Goal: Task Accomplishment & Management: Use online tool/utility

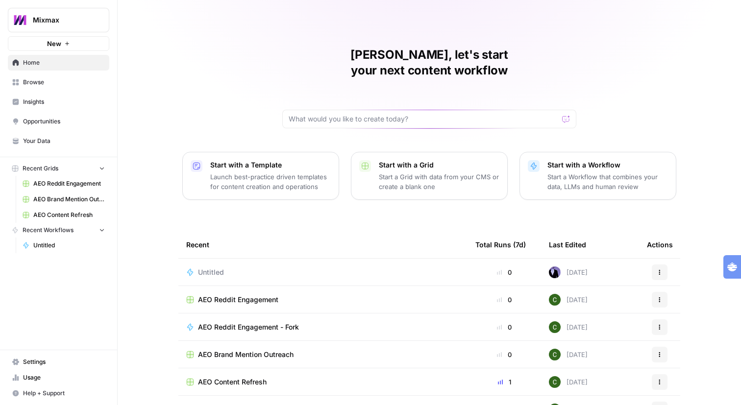
click at [57, 25] on span "Mixmax" at bounding box center [62, 20] width 59 height 10
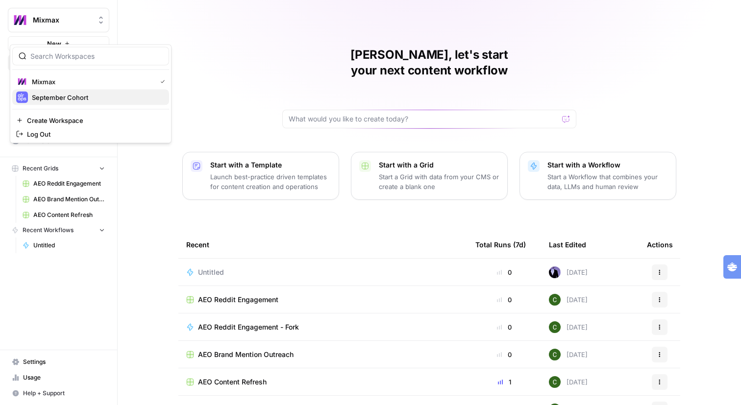
click at [55, 102] on span "September Cohort" at bounding box center [96, 98] width 129 height 10
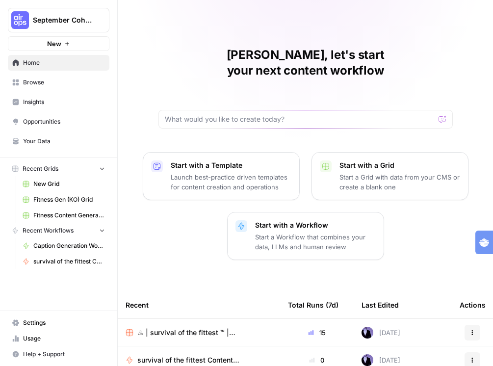
click at [61, 87] on span "Browse" at bounding box center [64, 82] width 82 height 9
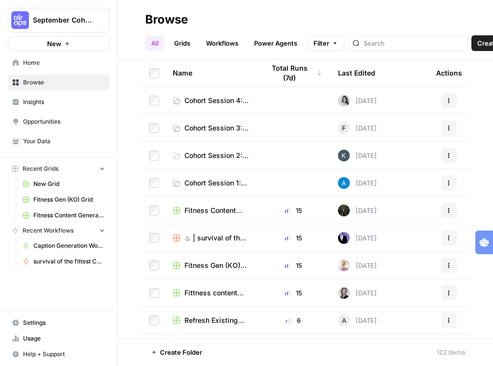
click at [244, 44] on link "Workflows" at bounding box center [222, 43] width 44 height 16
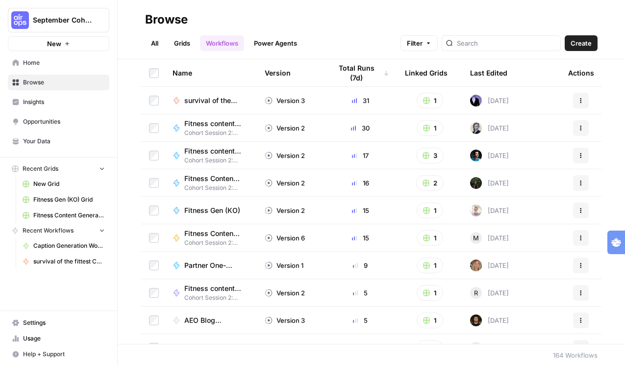
click at [421, 41] on span "Create" at bounding box center [581, 43] width 21 height 10
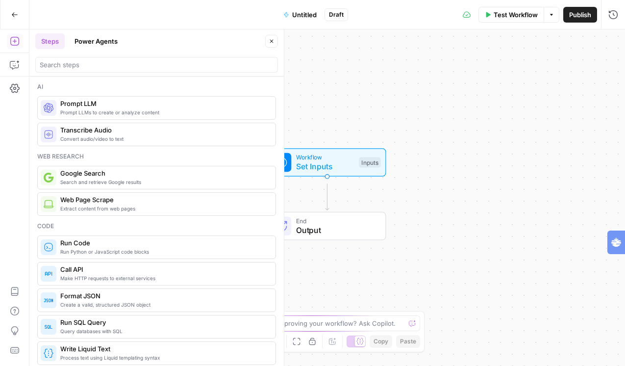
click at [300, 15] on span "Untitled" at bounding box center [304, 15] width 25 height 10
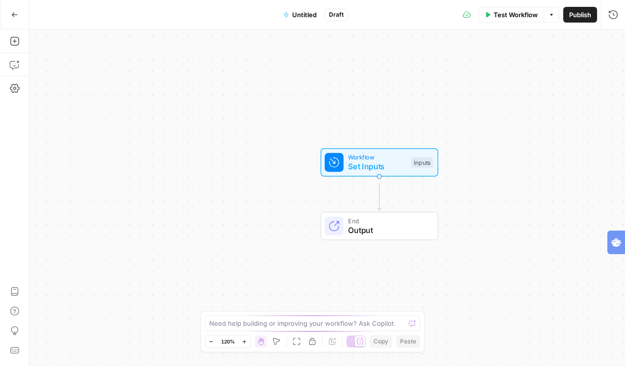
click at [300, 15] on span "Untitled" at bounding box center [304, 15] width 25 height 10
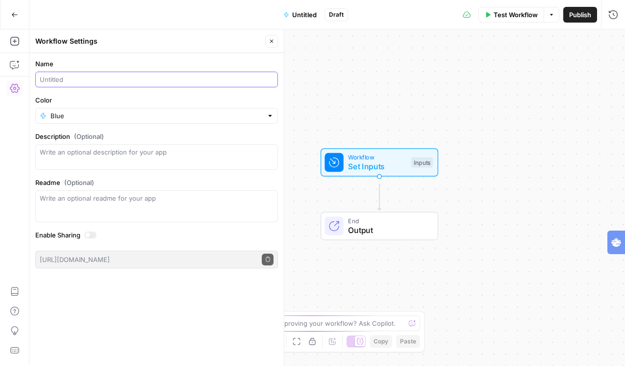
click at [145, 84] on input "Name" at bounding box center [157, 80] width 234 height 10
type input "what the FAQ? ([PERSON_NAME])"
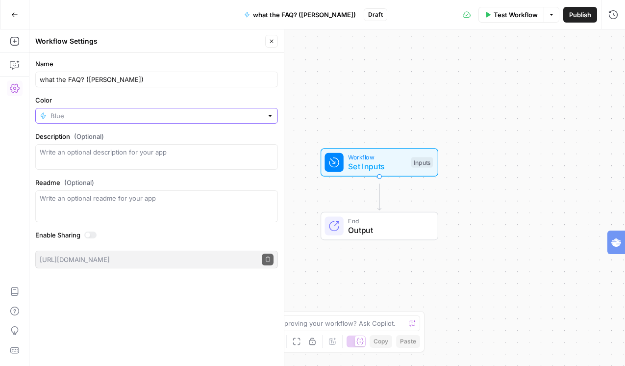
click at [140, 121] on input "Color" at bounding box center [156, 116] width 212 height 10
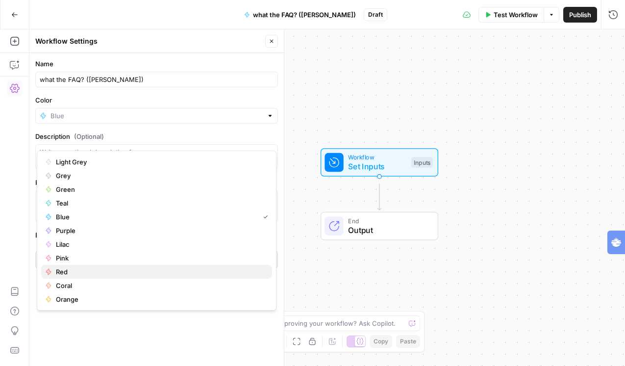
click at [114, 276] on span "Red" at bounding box center [160, 272] width 208 height 10
type input "Red"
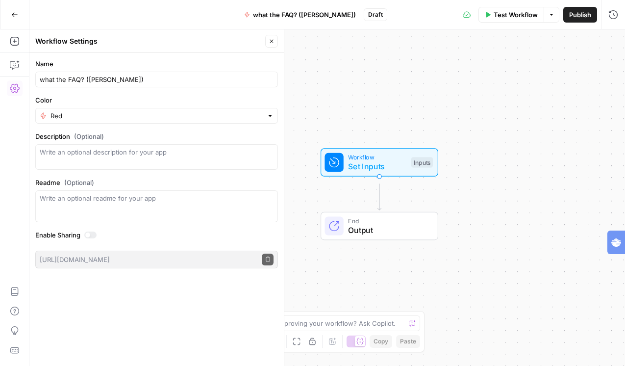
click at [388, 166] on span "Set Inputs" at bounding box center [377, 166] width 58 height 12
click at [421, 77] on span "Add Field" at bounding box center [534, 73] width 28 height 10
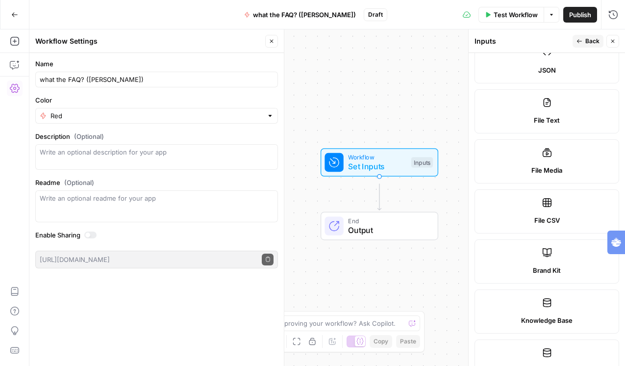
scroll to position [325, 0]
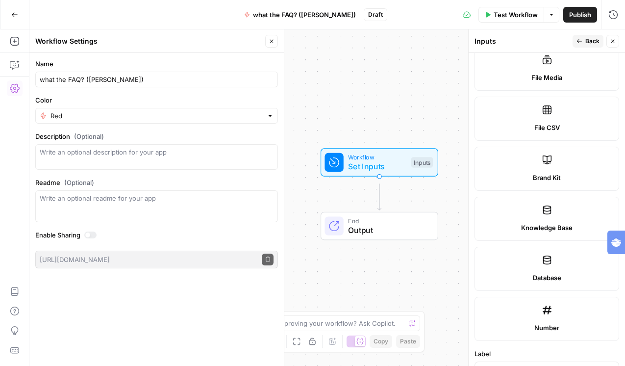
click at [421, 182] on span "Brand Kit" at bounding box center [547, 178] width 28 height 10
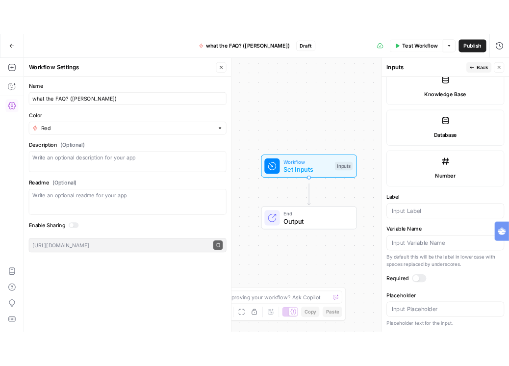
scroll to position [649, 0]
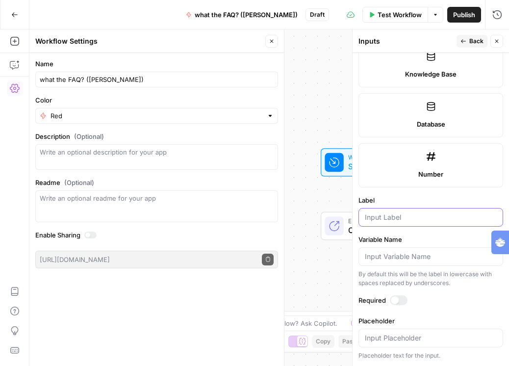
click at [421, 212] on input "Label" at bounding box center [431, 217] width 132 height 10
type input "brand kit"
click at [399, 304] on div at bounding box center [395, 300] width 8 height 8
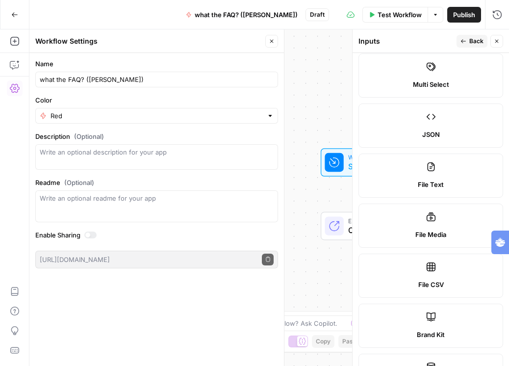
scroll to position [164, 0]
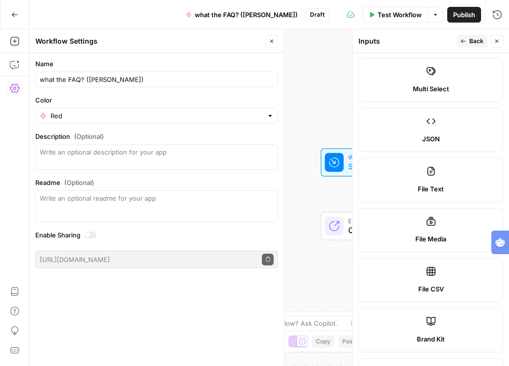
click at [421, 46] on span "Back" at bounding box center [476, 41] width 14 height 9
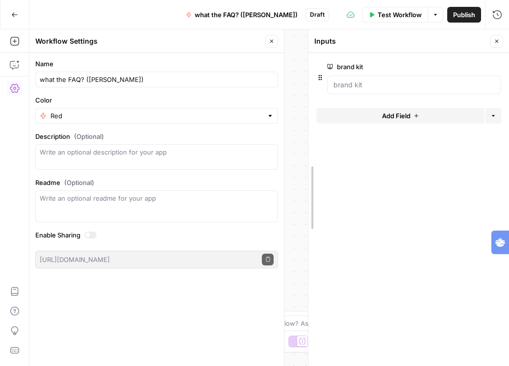
drag, startPoint x: 355, startPoint y: 95, endPoint x: 311, endPoint y: 93, distance: 44.1
click at [269, 44] on icon "button" at bounding box center [272, 41] width 6 height 6
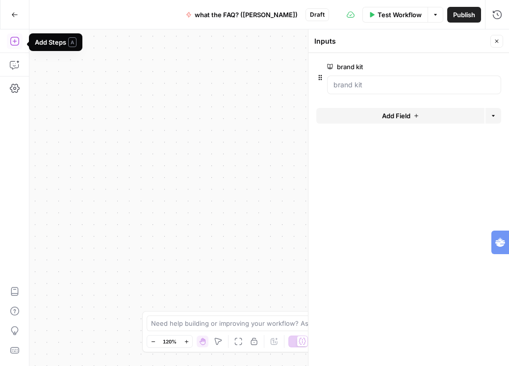
click at [17, 45] on icon "button" at bounding box center [15, 41] width 10 height 10
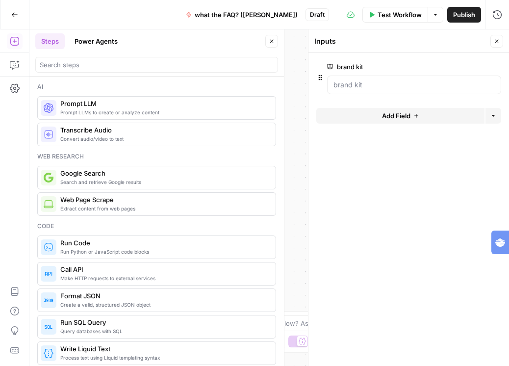
click at [91, 116] on span "Prompt LLMs to create or analyze content" at bounding box center [163, 112] width 207 height 8
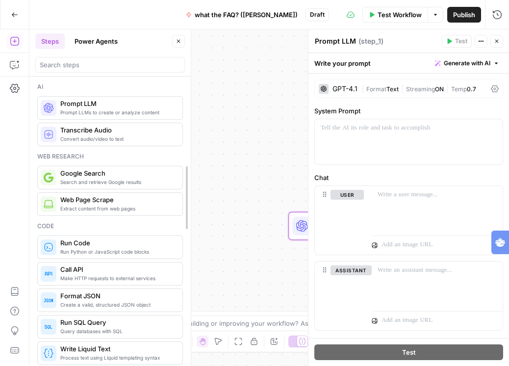
drag, startPoint x: 281, startPoint y: 121, endPoint x: 116, endPoint y: 127, distance: 164.8
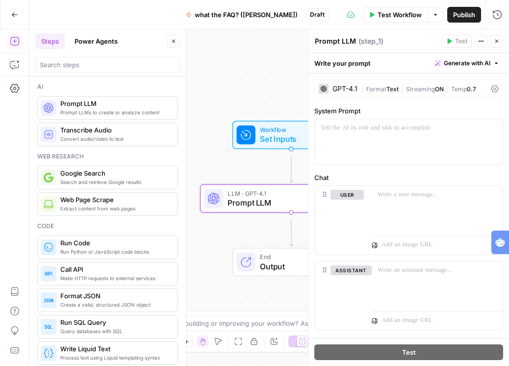
drag, startPoint x: 263, startPoint y: 120, endPoint x: 153, endPoint y: 83, distance: 115.3
click at [153, 83] on body "September Cohort New Home Browse Insights Opportunities Your Data Recent Grids …" at bounding box center [254, 183] width 509 height 366
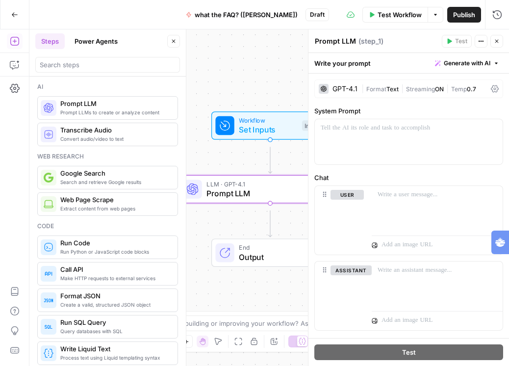
click at [328, 94] on div at bounding box center [324, 89] width 10 height 10
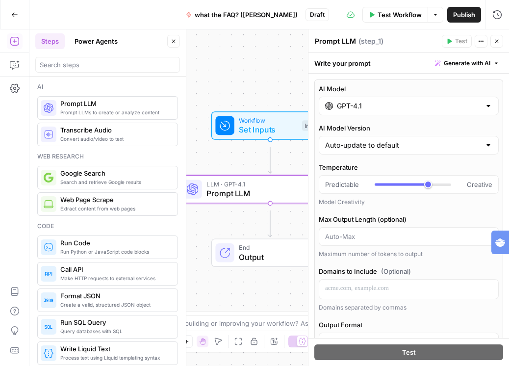
click at [355, 111] on input "GPT-4.1" at bounding box center [409, 106] width 144 height 10
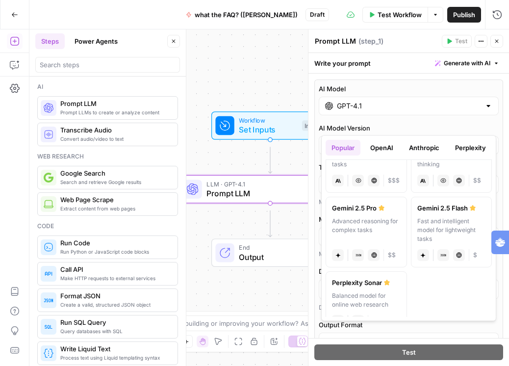
scroll to position [169, 0]
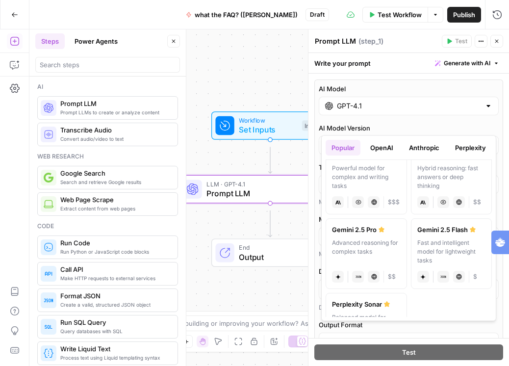
click at [381, 150] on button "OpenAI" at bounding box center [381, 148] width 35 height 16
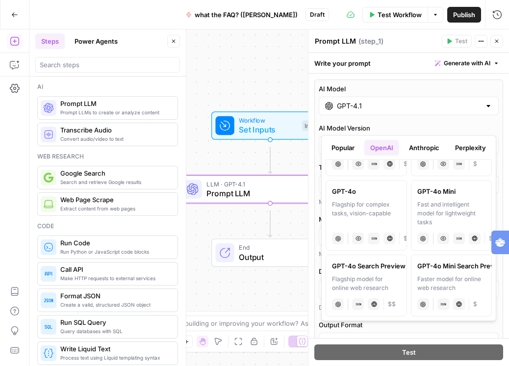
click at [421, 147] on button "Anthropic" at bounding box center [424, 148] width 42 height 16
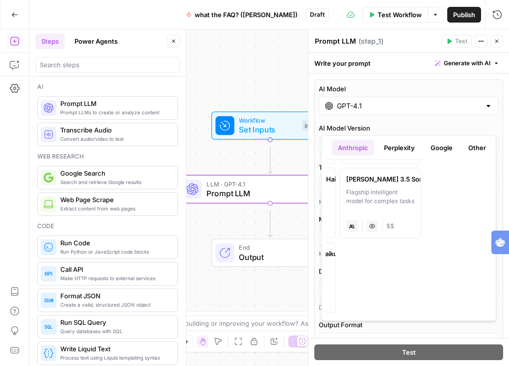
scroll to position [0, 133]
click at [380, 147] on button "Perplexity" at bounding box center [399, 148] width 43 height 16
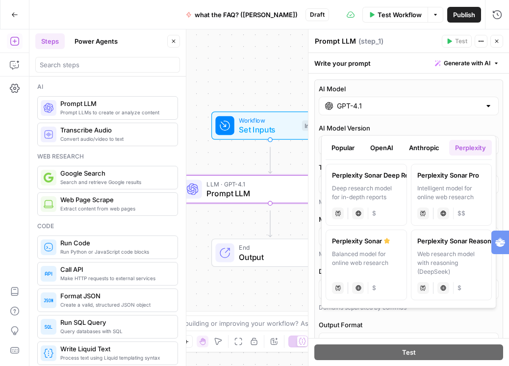
scroll to position [17, 0]
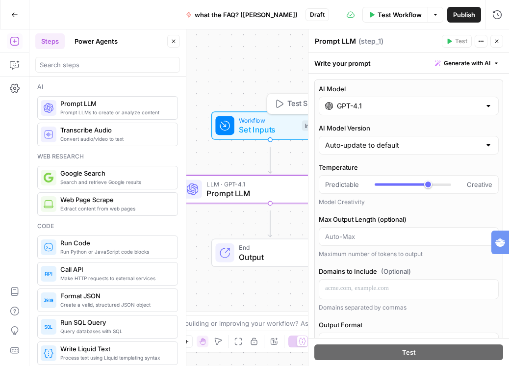
click at [272, 127] on span "Set Inputs" at bounding box center [268, 130] width 58 height 12
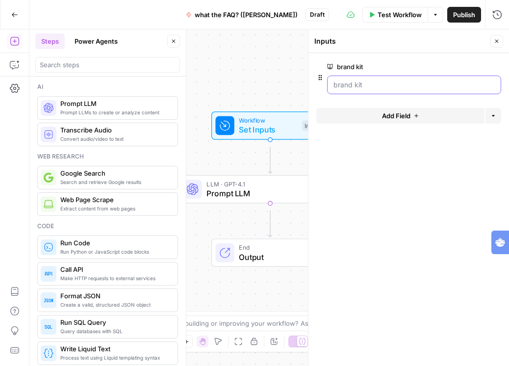
click at [366, 90] on kit "brand kit" at bounding box center [413, 85] width 161 height 10
click at [8, 14] on button "Go Back" at bounding box center [15, 15] width 18 height 18
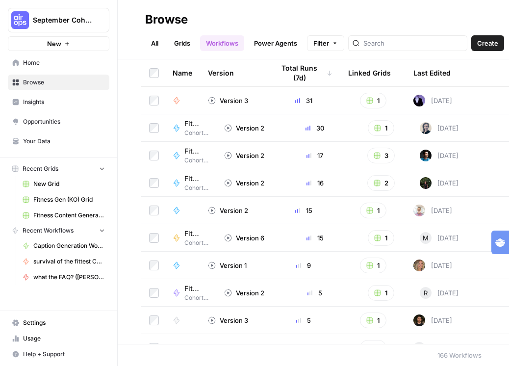
click at [65, 149] on link "Your Data" at bounding box center [58, 141] width 101 height 16
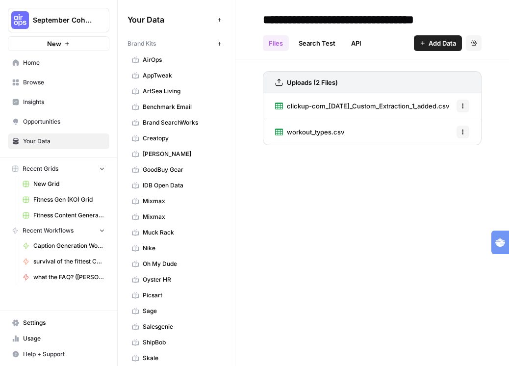
click at [225, 50] on button "New" at bounding box center [219, 44] width 12 height 12
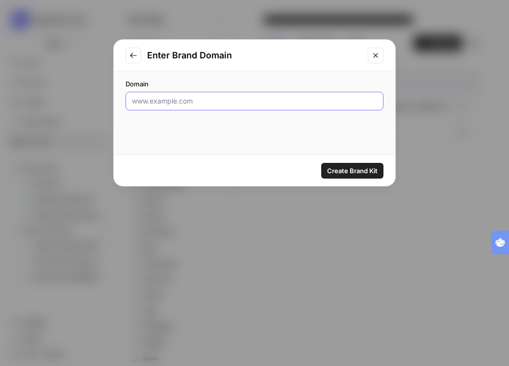
click at [226, 106] on input "Domain" at bounding box center [254, 101] width 245 height 10
type input "[DOMAIN_NAME]"
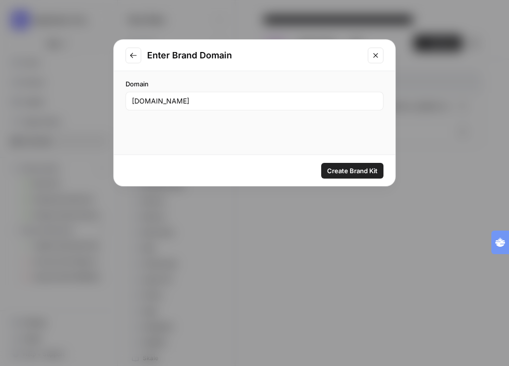
click at [347, 175] on span "Create Brand Kit" at bounding box center [352, 171] width 50 height 10
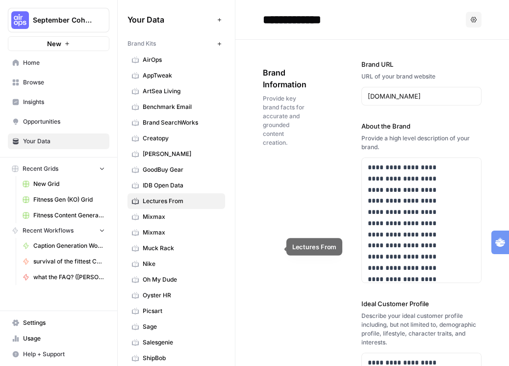
click at [217, 205] on span "Lectures From" at bounding box center [182, 201] width 78 height 9
click at [216, 205] on span "Lectures From" at bounding box center [182, 201] width 78 height 9
click at [198, 205] on span "Lectures From" at bounding box center [182, 201] width 78 height 9
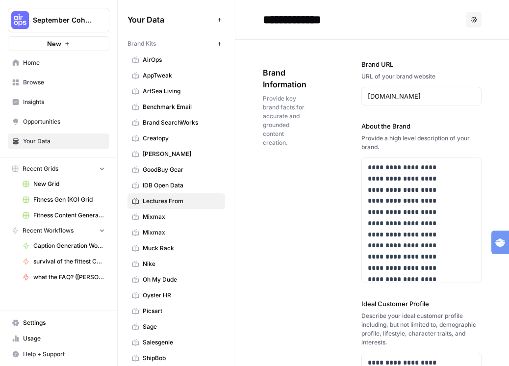
click at [202, 205] on span "Lectures From" at bounding box center [182, 201] width 78 height 9
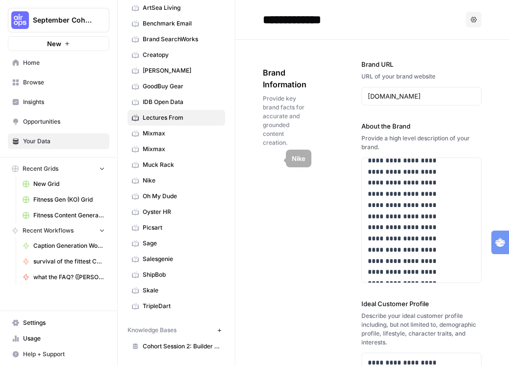
scroll to position [92, 0]
click at [211, 122] on span "Lectures From" at bounding box center [182, 117] width 78 height 9
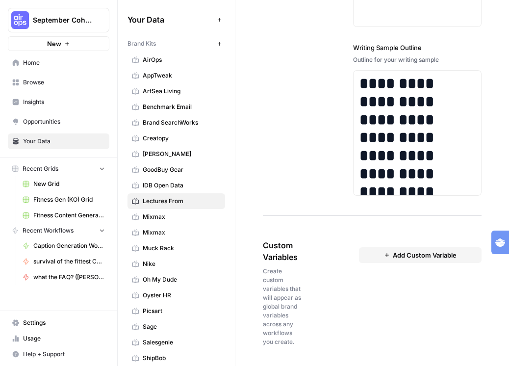
scroll to position [2115, 0]
click at [421, 97] on h1 "**********" at bounding box center [417, 165] width 117 height 180
click at [421, 97] on div "Font style Bold Italic Block quote Code block Link Insert Table Bulleted list N…" at bounding box center [412, 89] width 168 height 20
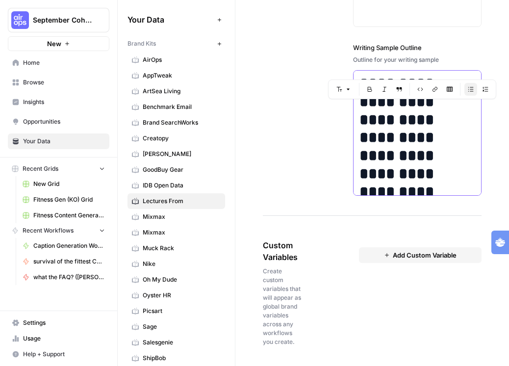
click at [421, 154] on h1 "**********" at bounding box center [417, 165] width 117 height 180
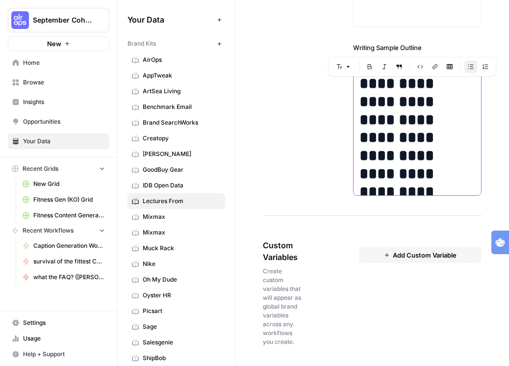
paste div
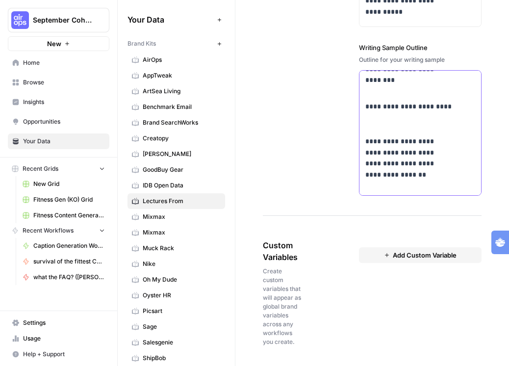
scroll to position [1952, 0]
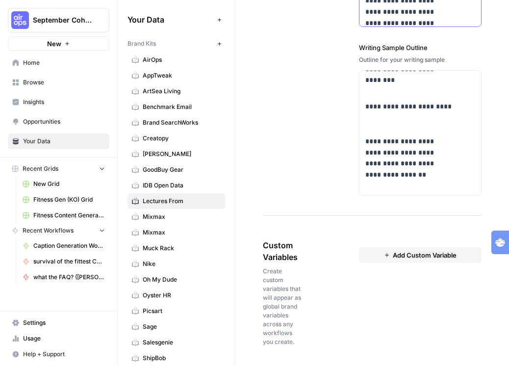
scroll to position [183, 0]
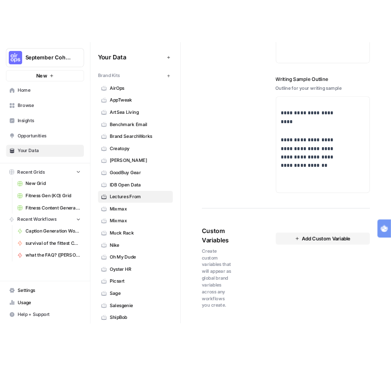
scroll to position [0, 0]
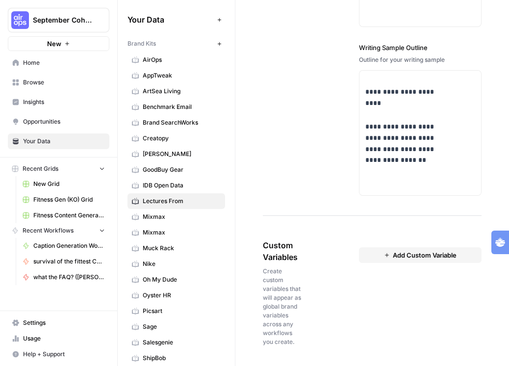
drag, startPoint x: 446, startPoint y: 216, endPoint x: 332, endPoint y: 219, distance: 113.3
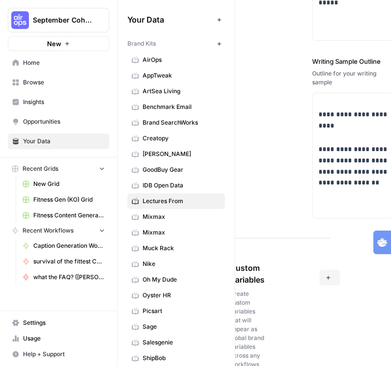
click at [124, 20] on button "button" at bounding box center [119, 20] width 10 height 10
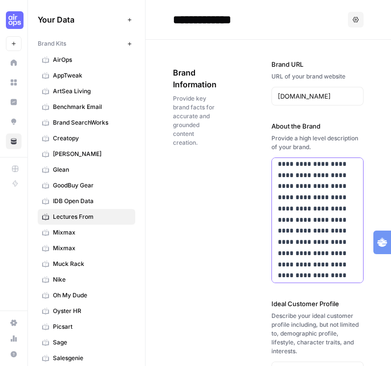
click at [321, 228] on p "**********" at bounding box center [315, 317] width 74 height 697
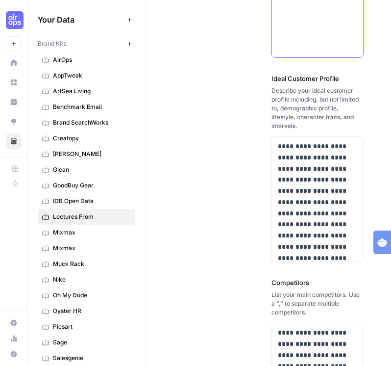
scroll to position [236, 0]
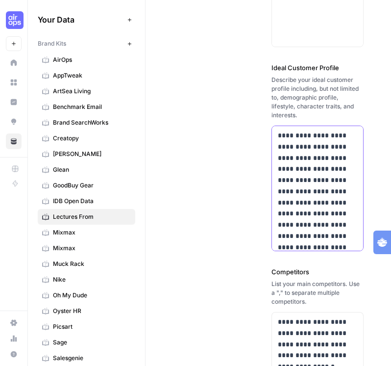
click at [323, 230] on p "**********" at bounding box center [315, 325] width 74 height 390
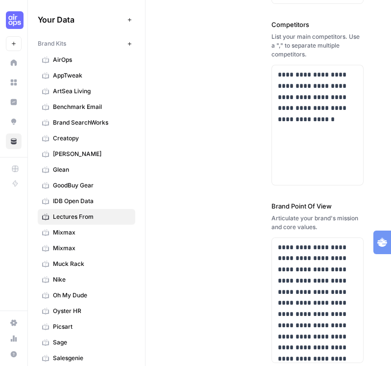
scroll to position [479, 0]
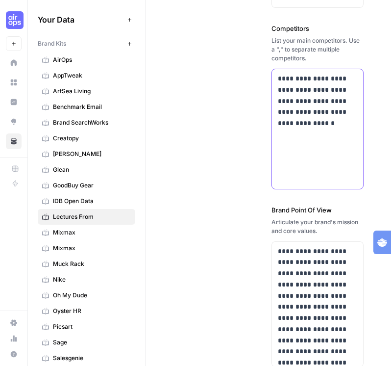
click at [310, 185] on p "**********" at bounding box center [315, 129] width 74 height 112
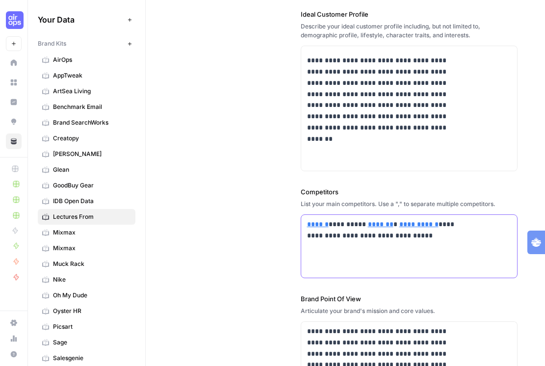
scroll to position [273, 0]
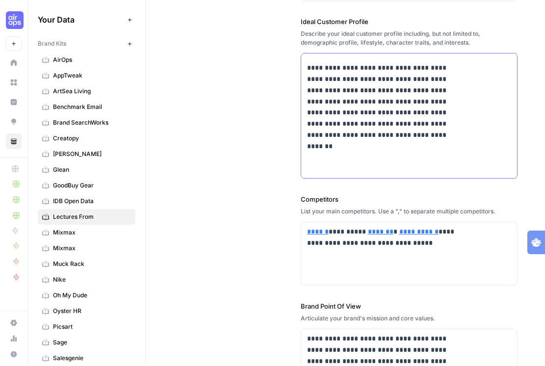
click at [393, 167] on p "**********" at bounding box center [386, 118] width 159 height 112
click at [421, 147] on p "**********" at bounding box center [386, 118] width 159 height 112
click at [386, 162] on p "**********" at bounding box center [386, 118] width 159 height 112
click at [417, 168] on p "**********" at bounding box center [386, 118] width 159 height 112
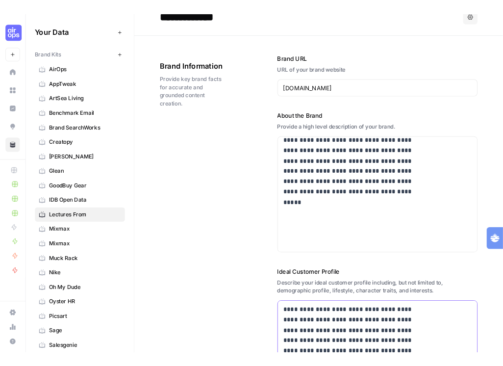
scroll to position [0, 0]
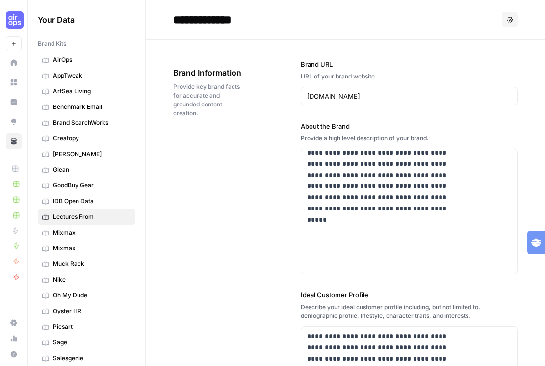
click at [421, 22] on button "Options" at bounding box center [509, 20] width 16 height 16
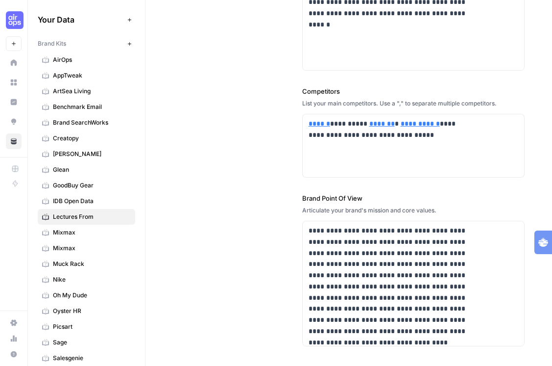
scroll to position [476, 0]
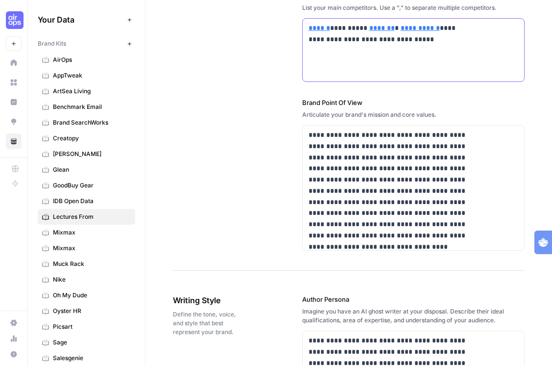
drag, startPoint x: 397, startPoint y: 151, endPoint x: 387, endPoint y: 30, distance: 120.9
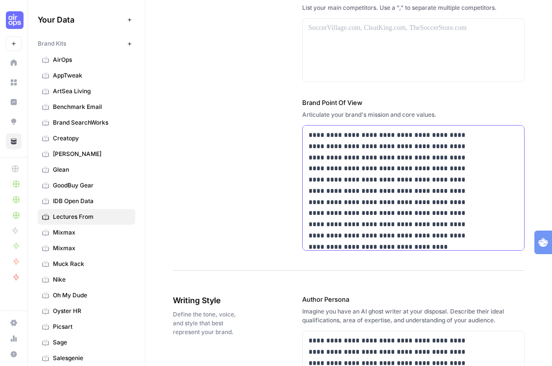
click at [400, 238] on p "**********" at bounding box center [391, 219] width 165 height 181
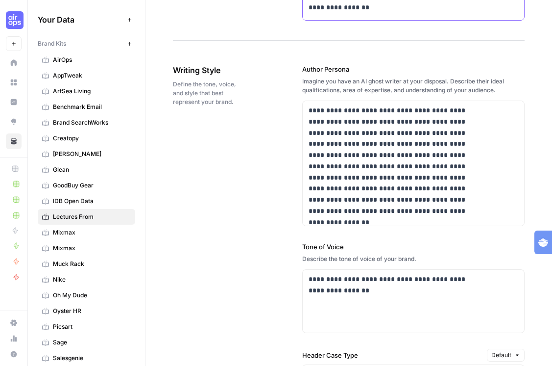
scroll to position [729, 0]
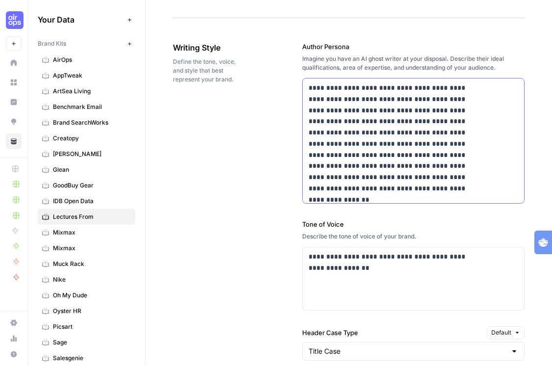
click at [370, 208] on p "**********" at bounding box center [391, 172] width 165 height 181
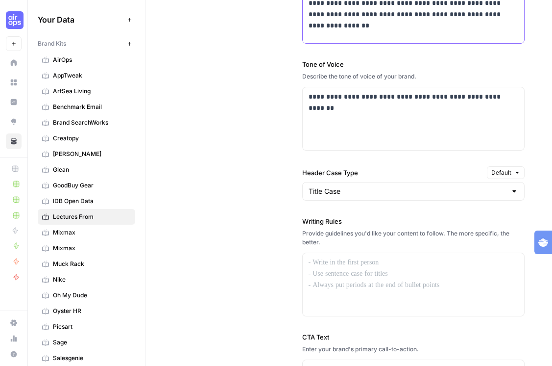
scroll to position [911, 0]
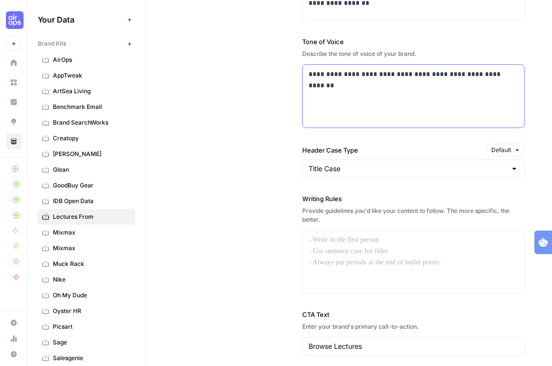
click at [323, 97] on p "**********" at bounding box center [410, 83] width 202 height 28
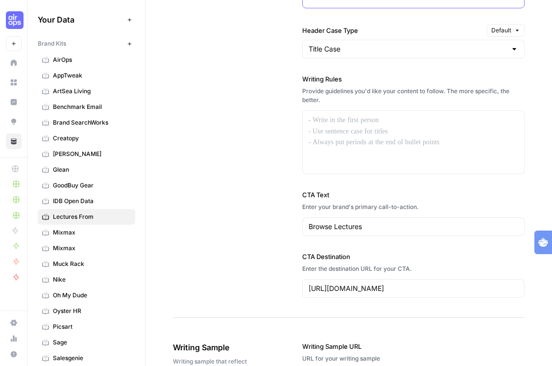
scroll to position [1141, 0]
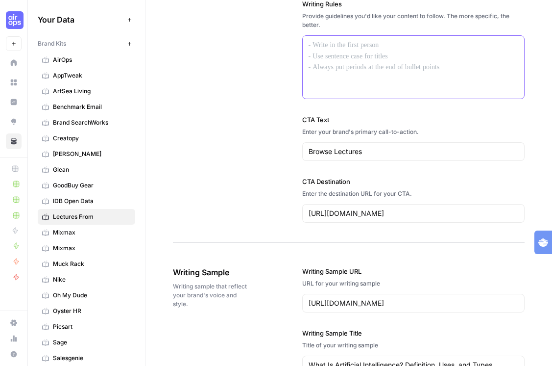
click at [360, 51] on p at bounding box center [414, 45] width 210 height 11
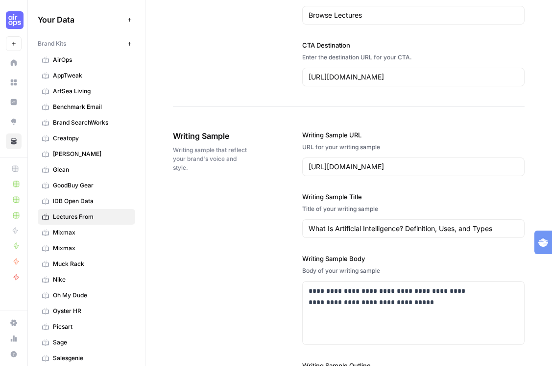
scroll to position [1392, 0]
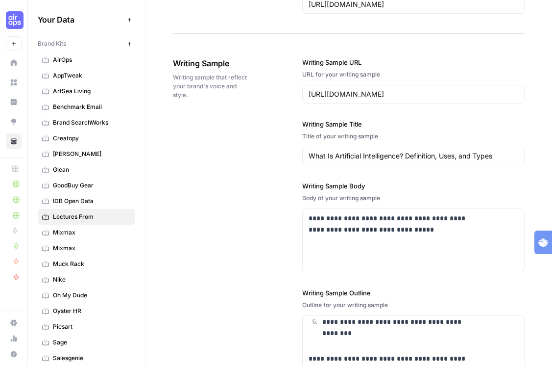
paste input "CTA Text:No pressure, but if you find something here that moves you, move it fo…"
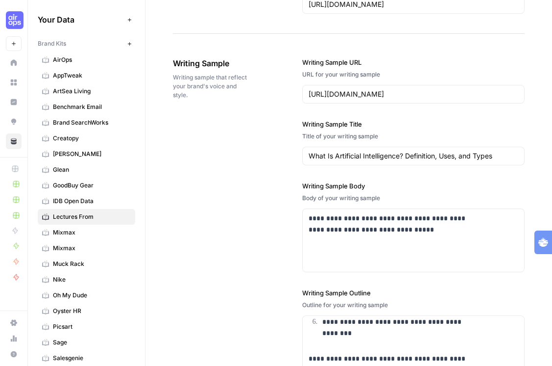
type input "CTA Text:No pressure, but if you find something here that moves you, move it fo…"
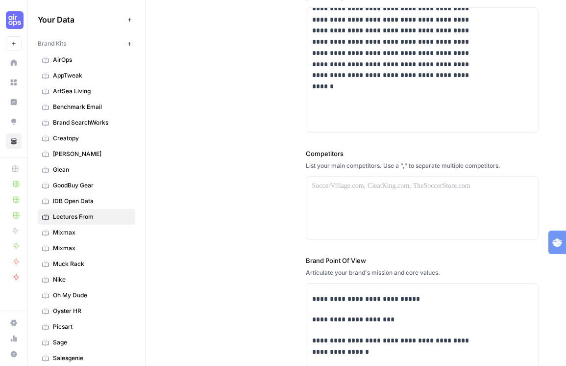
scroll to position [318, 0]
click at [373, 195] on p at bounding box center [399, 188] width 175 height 14
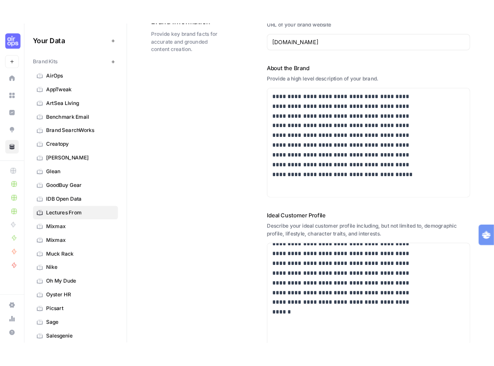
scroll to position [0, 0]
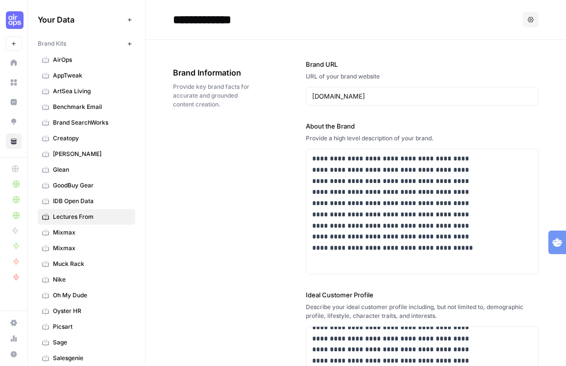
click at [245, 24] on input "**********" at bounding box center [247, 20] width 157 height 20
type input "**********"
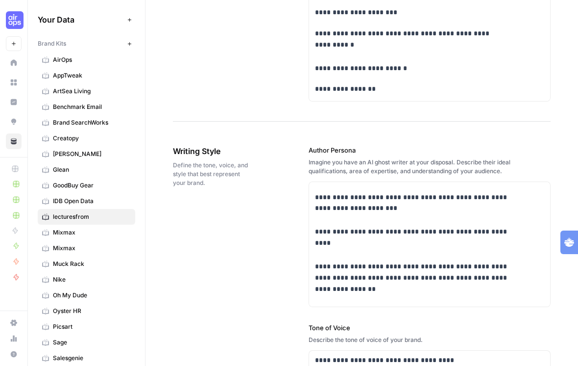
scroll to position [99, 0]
click at [412, 97] on p "**********" at bounding box center [407, 90] width 184 height 14
click at [353, 97] on p "**********" at bounding box center [407, 90] width 184 height 14
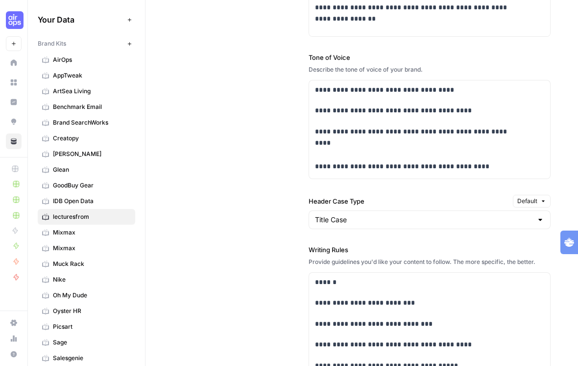
scroll to position [947, 0]
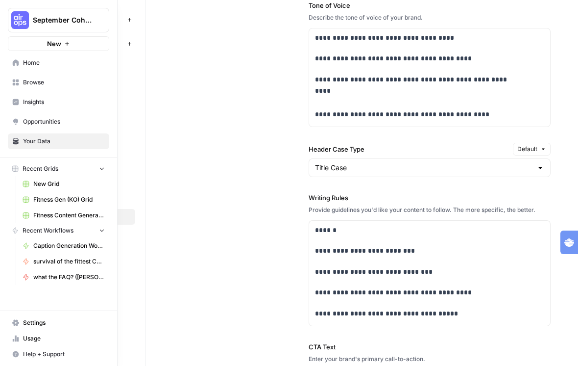
click at [25, 90] on link "Browse" at bounding box center [58, 83] width 101 height 16
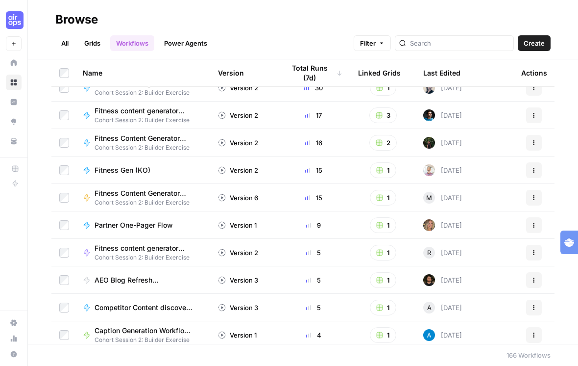
scroll to position [41, 0]
click at [106, 44] on link "Grids" at bounding box center [92, 43] width 28 height 16
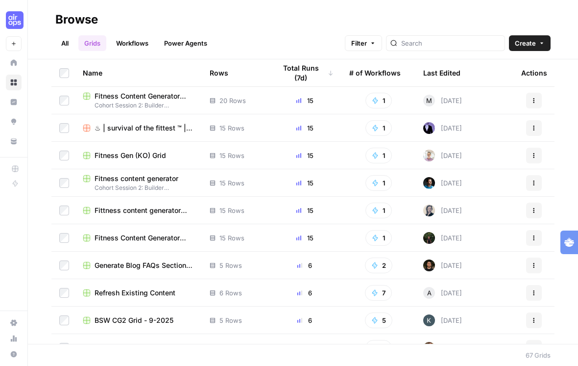
click at [154, 43] on link "Workflows" at bounding box center [132, 43] width 44 height 16
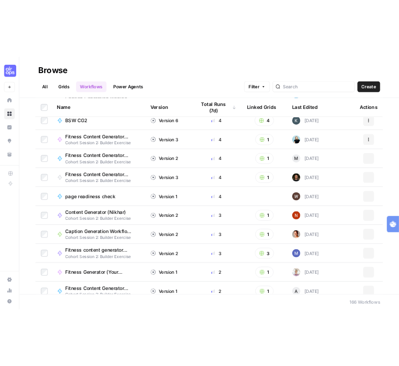
scroll to position [472, 0]
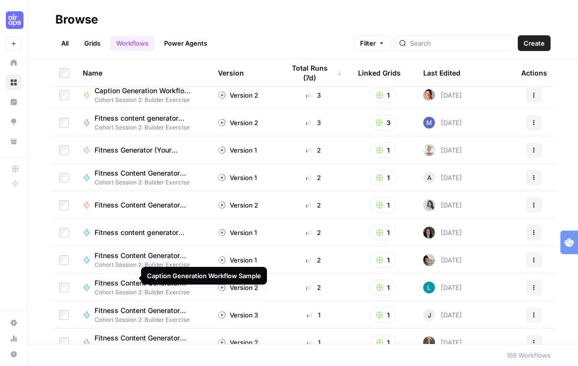
click at [27, 316] on div "September Cohort New Home Browse Insights Opportunities Your Data Recent Grids …" at bounding box center [13, 183] width 27 height 366
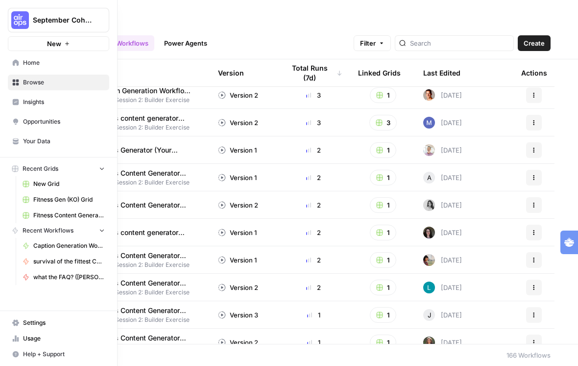
click at [70, 281] on span "what the FAQ? ([PERSON_NAME])" at bounding box center [69, 277] width 72 height 9
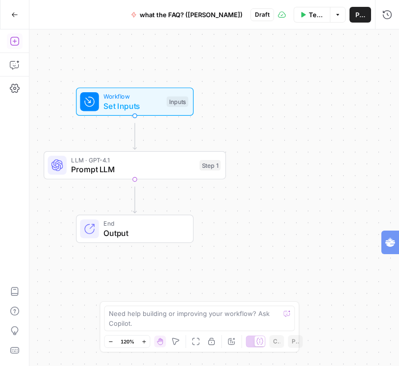
drag, startPoint x: 254, startPoint y: 50, endPoint x: 81, endPoint y: 16, distance: 176.2
click at [81, 16] on div "Go Back what the FAQ? (Keegan) Draft Test Workflow Options Publish Run History …" at bounding box center [199, 183] width 399 height 366
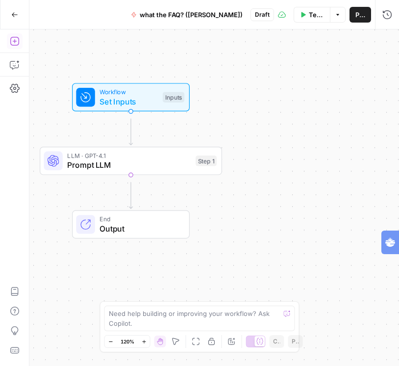
click at [154, 170] on span "Prompt LLM" at bounding box center [129, 165] width 124 height 12
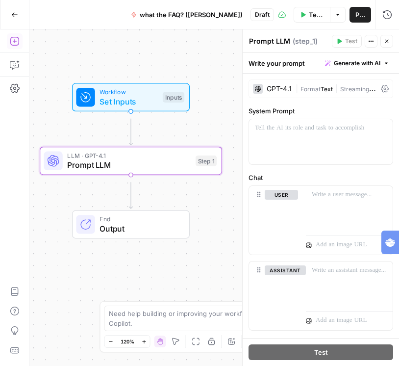
click at [382, 93] on icon at bounding box center [385, 88] width 8 height 7
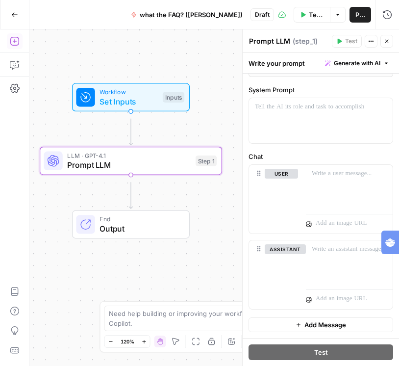
scroll to position [534, 0]
drag, startPoint x: 1, startPoint y: 190, endPoint x: 20, endPoint y: 191, distance: 18.1
click at [20, 191] on div "Add Steps Copilot Settings AirOps Academy Help Give Feedback Shortcuts" at bounding box center [14, 197] width 29 height 336
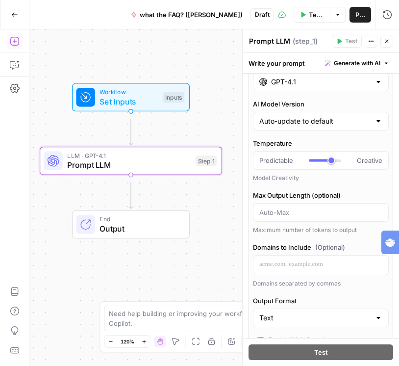
scroll to position [0, 0]
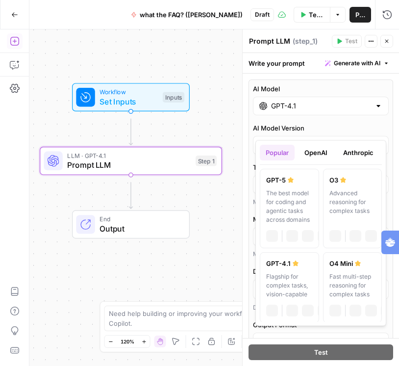
click at [343, 111] on input "GPT-4.1" at bounding box center [321, 106] width 100 height 10
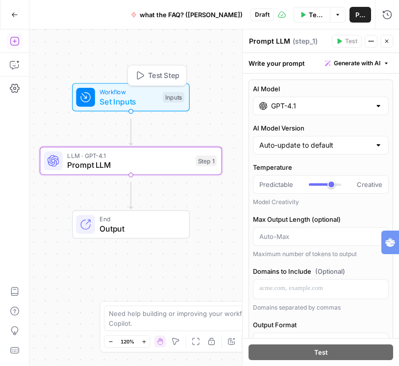
click at [134, 95] on span "Workflow" at bounding box center [129, 91] width 58 height 9
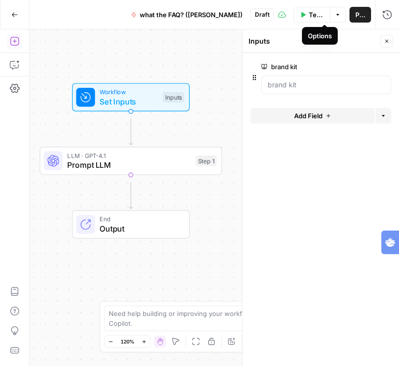
click at [330, 14] on button "Options" at bounding box center [338, 15] width 16 height 16
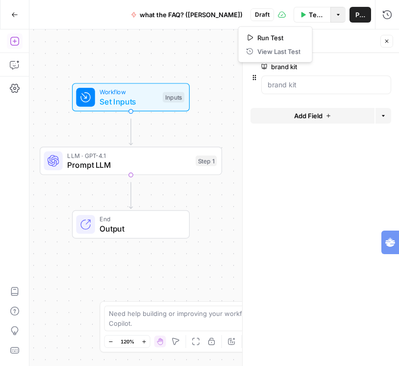
click at [341, 61] on div at bounding box center [320, 59] width 141 height 4
click at [135, 75] on icon "button" at bounding box center [139, 75] width 9 height 9
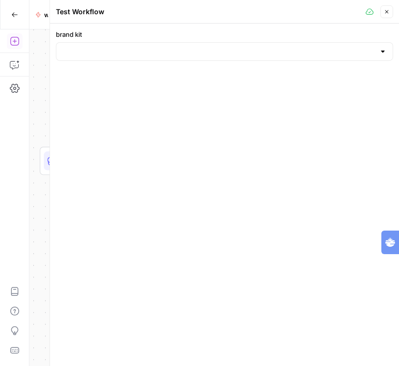
click at [379, 56] on div at bounding box center [383, 52] width 8 height 10
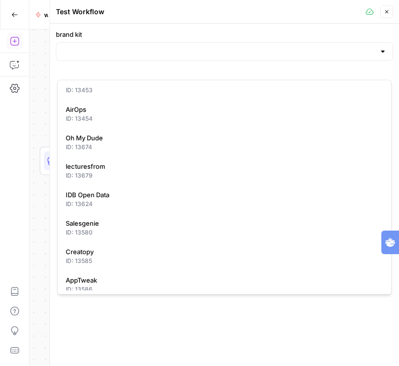
scroll to position [314, 0]
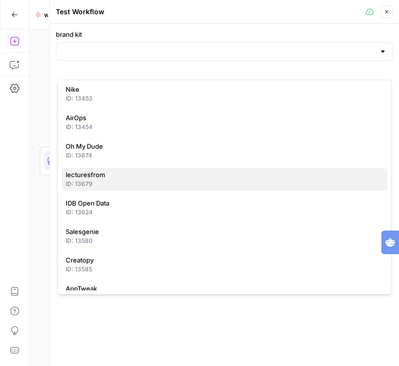
click at [154, 188] on div "ID: 13679" at bounding box center [225, 184] width 318 height 9
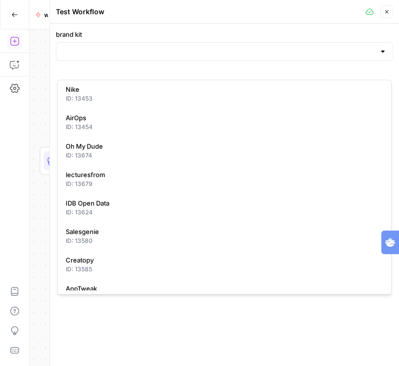
type input "lecturesfrom"
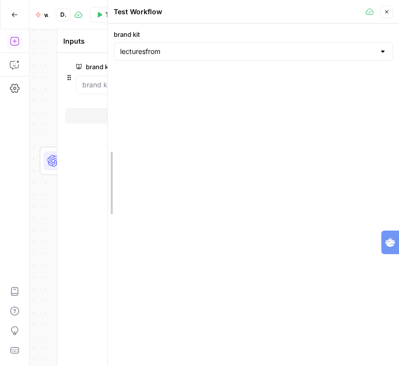
drag, startPoint x: 51, startPoint y: 43, endPoint x: 157, endPoint y: 43, distance: 105.9
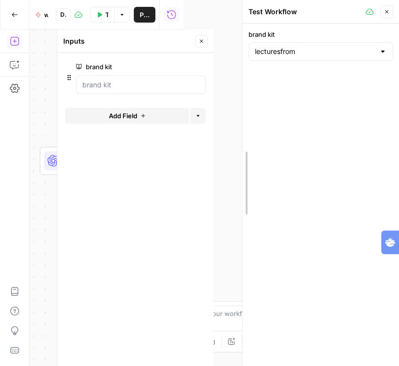
drag, startPoint x: 157, startPoint y: 43, endPoint x: 337, endPoint y: 42, distance: 179.9
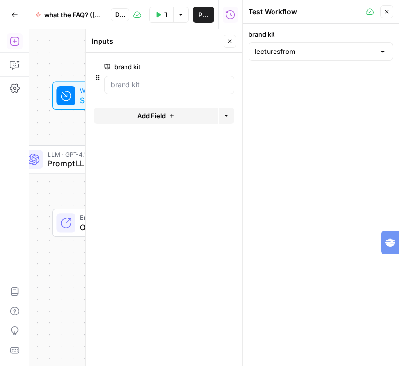
drag, startPoint x: 55, startPoint y: 113, endPoint x: 5, endPoint y: 112, distance: 50.0
click at [5, 112] on div "Add Steps Copilot Settings AirOps Academy Help Give Feedback Shortcuts Workflow…" at bounding box center [121, 197] width 242 height 336
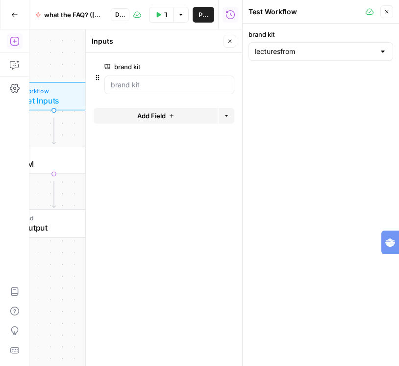
drag, startPoint x: 59, startPoint y: 126, endPoint x: 37, endPoint y: 126, distance: 22.1
click at [37, 126] on div "Workflow Set Inputs Inputs LLM · GPT-4.1 Prompt LLM Step 1 End Output" at bounding box center [135, 197] width 213 height 336
click at [384, 18] on button "Close" at bounding box center [386, 11] width 13 height 13
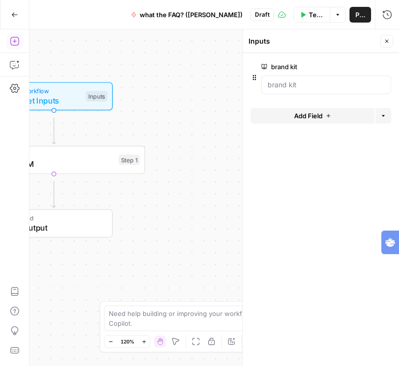
click at [302, 15] on icon "button" at bounding box center [303, 14] width 4 height 5
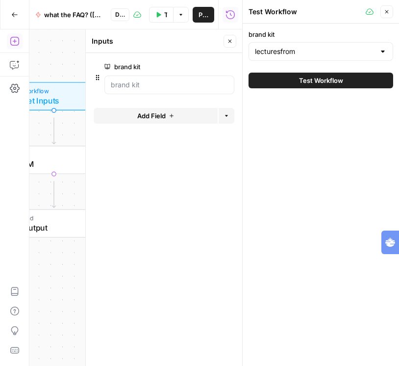
click at [303, 85] on span "Test Workflow" at bounding box center [321, 80] width 44 height 10
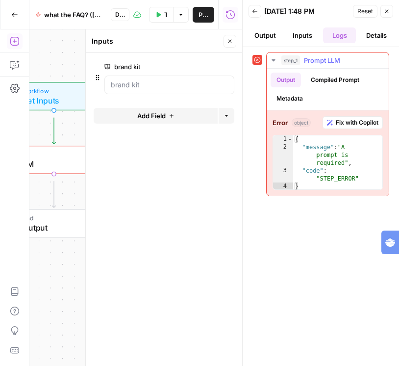
click at [316, 87] on button "Compiled Prompt" at bounding box center [335, 80] width 60 height 15
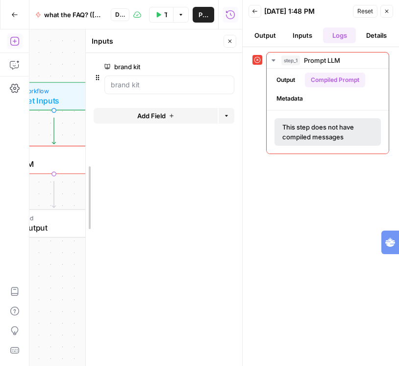
drag, startPoint x: 86, startPoint y: 50, endPoint x: 191, endPoint y: 64, distance: 105.3
click at [227, 44] on icon "button" at bounding box center [230, 41] width 6 height 6
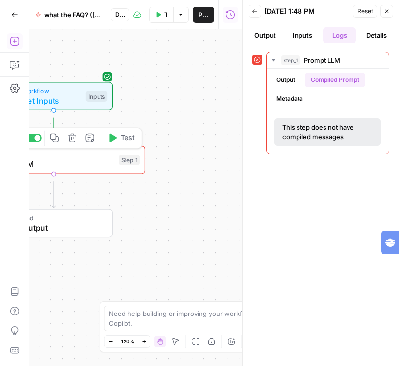
click at [71, 162] on span "Prompt LLM" at bounding box center [52, 164] width 124 height 12
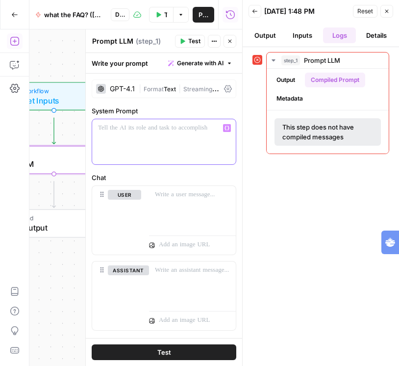
click at [156, 133] on p at bounding box center [164, 128] width 132 height 10
click at [229, 93] on icon at bounding box center [228, 89] width 8 height 8
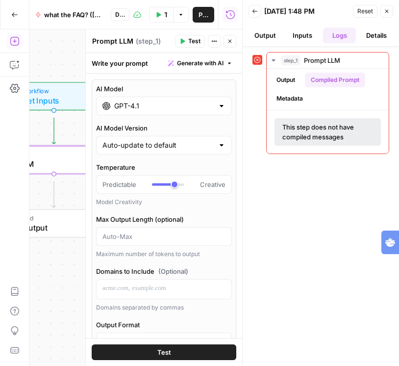
click at [220, 150] on div at bounding box center [222, 145] width 8 height 10
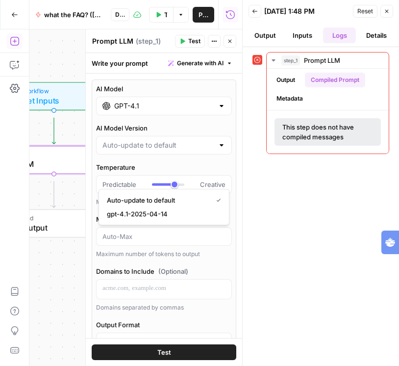
type input "Auto-update to default"
click at [201, 145] on div "AI Model GPT-4.1 AI Model Version Auto-update to default Temperature Predictabl…" at bounding box center [164, 311] width 145 height 464
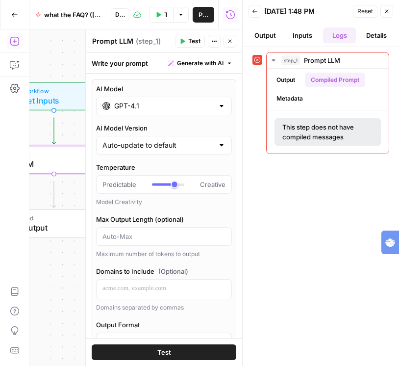
click at [221, 111] on div at bounding box center [222, 106] width 8 height 10
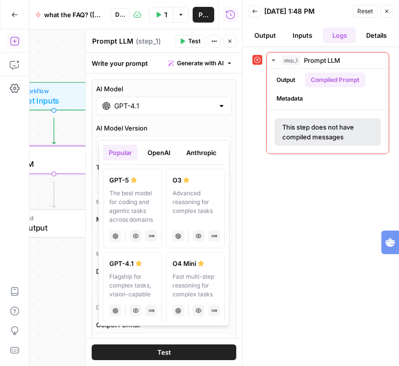
click at [176, 157] on button "OpenAI" at bounding box center [159, 153] width 35 height 16
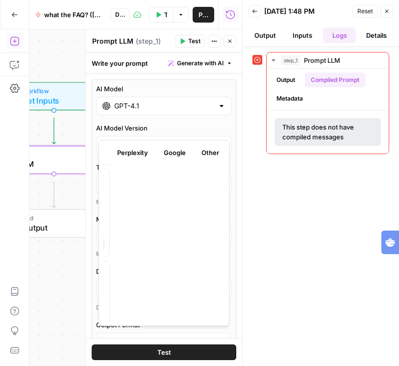
scroll to position [0, 177]
click at [210, 154] on button "Other" at bounding box center [210, 153] width 29 height 16
click at [158, 156] on button "Google" at bounding box center [175, 153] width 34 height 16
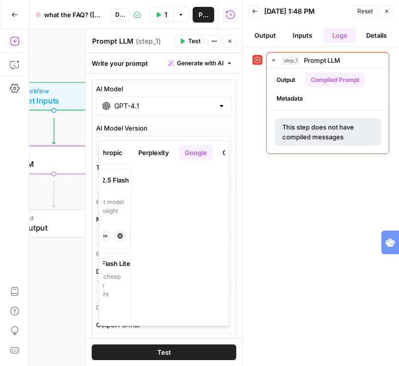
scroll to position [0, 89]
click at [180, 152] on button "Perplexity" at bounding box center [158, 153] width 43 height 16
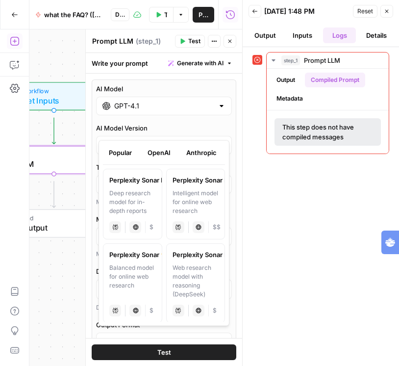
scroll to position [54, 0]
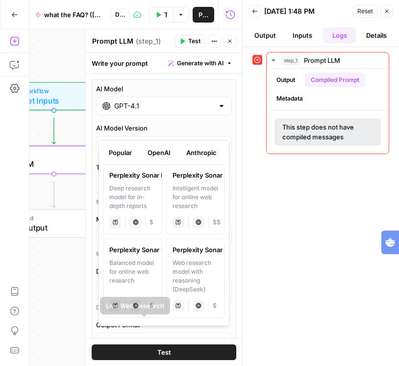
click at [137, 276] on div "Balanced model for online web research" at bounding box center [132, 275] width 47 height 35
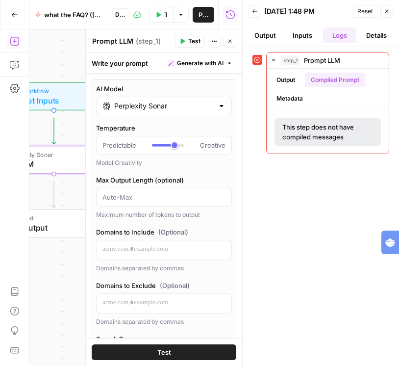
click at [204, 111] on input "Perplexity Sonar" at bounding box center [164, 106] width 100 height 10
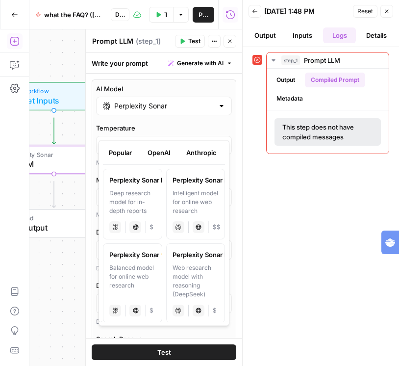
click at [196, 259] on div "Perplexity Sonar Reasoning" at bounding box center [196, 254] width 47 height 10
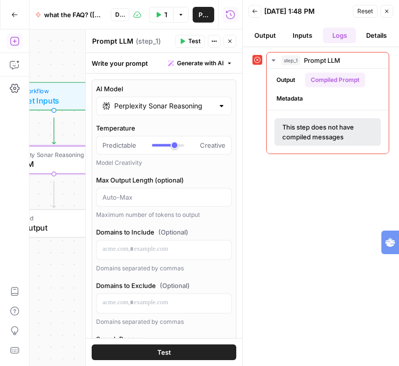
click at [218, 111] on div at bounding box center [222, 106] width 8 height 10
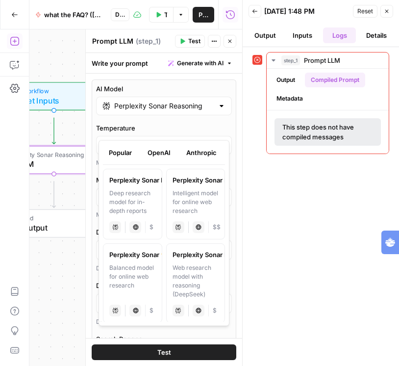
scroll to position [0, 0]
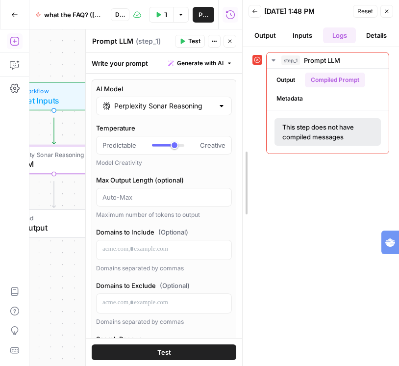
drag, startPoint x: 242, startPoint y: 118, endPoint x: 265, endPoint y: 118, distance: 23.5
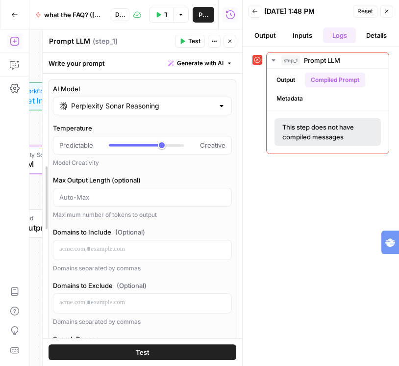
drag, startPoint x: 85, startPoint y: 96, endPoint x: -10, endPoint y: 98, distance: 95.6
click at [0, 98] on html "September Cohort New Home Browse Insights Opportunities Your Data Recent Grids …" at bounding box center [199, 183] width 399 height 366
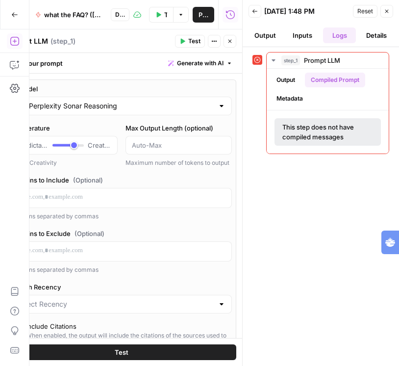
click at [218, 111] on div at bounding box center [222, 106] width 8 height 10
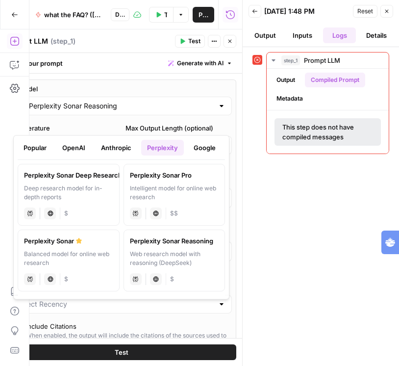
click at [163, 201] on div "Intelligent model for online web research" at bounding box center [174, 193] width 89 height 18
click at [141, 111] on input "Perplexity Sonar Pro" at bounding box center [121, 106] width 185 height 10
click at [137, 143] on button "Anthropic" at bounding box center [116, 148] width 42 height 16
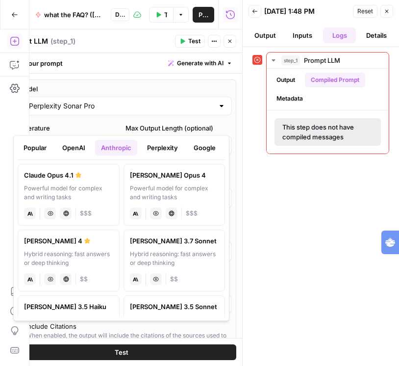
click at [74, 180] on div "Claude Opus 4.1" at bounding box center [68, 175] width 89 height 10
type input "Claude Opus 4.1"
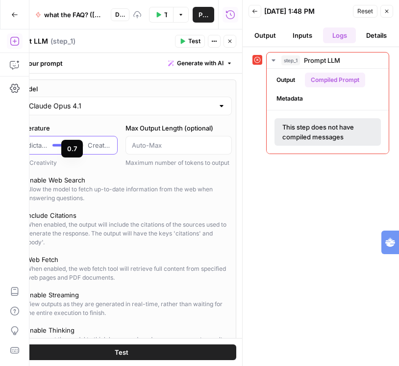
type input "*"
drag, startPoint x: 75, startPoint y: 173, endPoint x: 105, endPoint y: 173, distance: 29.9
click at [105, 150] on div "Predictable Creative" at bounding box center [64, 145] width 94 height 10
click at [151, 214] on div "AI Model Claude Opus 4.1 Temperature Predictable Creative Model Creativity Max …" at bounding box center [121, 241] width 230 height 324
drag, startPoint x: 242, startPoint y: 148, endPoint x: 259, endPoint y: 146, distance: 17.8
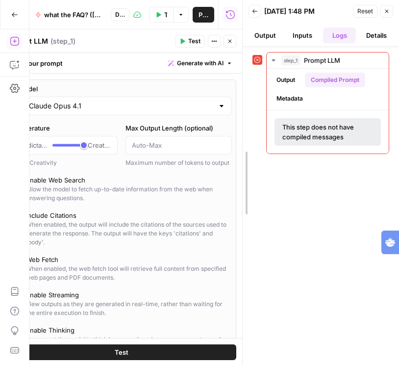
drag, startPoint x: 240, startPoint y: 75, endPoint x: 329, endPoint y: 79, distance: 89.3
click at [393, 16] on header "Back 09/22/25 at 1:48 PM Reset Close Output Inputs Logs Details" at bounding box center [321, 23] width 156 height 47
click at [384, 14] on icon "button" at bounding box center [387, 11] width 6 height 6
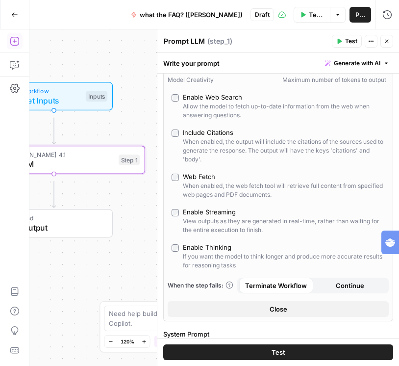
scroll to position [93, 0]
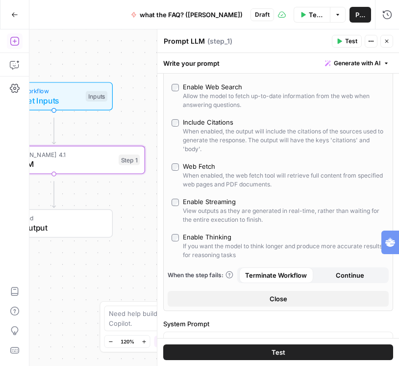
click at [226, 92] on div "Enable Web Search" at bounding box center [212, 87] width 59 height 10
click at [222, 127] on div "Include Citations" at bounding box center [208, 122] width 50 height 10
click at [200, 171] on div "Web Fetch" at bounding box center [199, 166] width 32 height 10
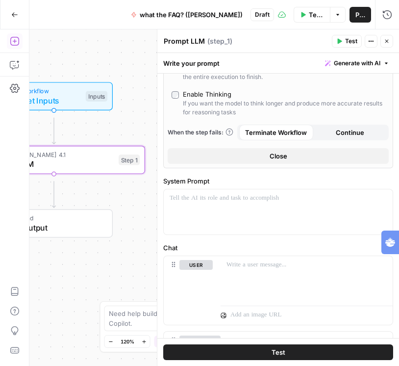
click at [229, 99] on div "Enable Thinking" at bounding box center [207, 94] width 49 height 10
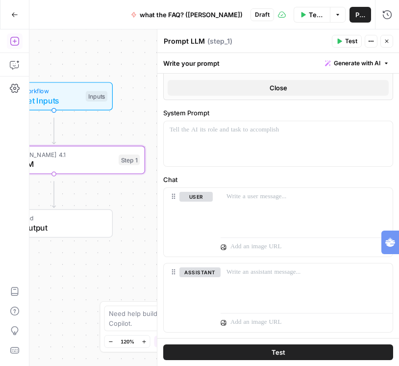
scroll to position [337, 0]
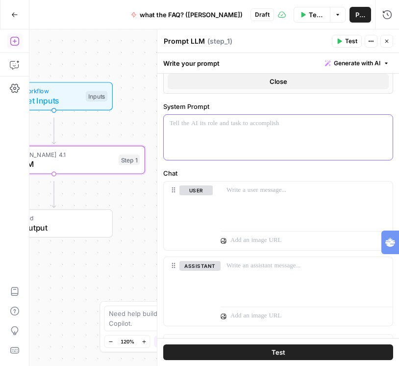
click at [259, 128] on p at bounding box center [278, 124] width 217 height 10
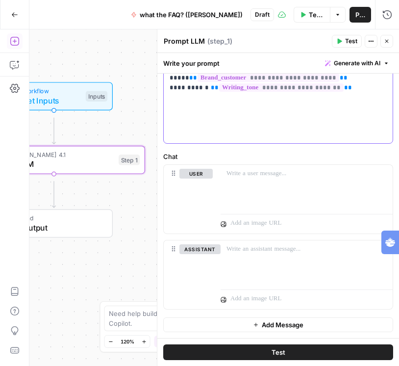
scroll to position [592, 0]
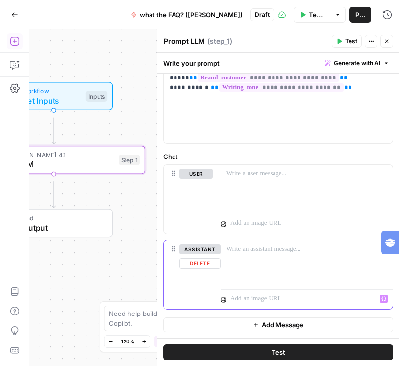
click at [258, 244] on p at bounding box center [306, 249] width 160 height 10
click at [177, 169] on icon at bounding box center [174, 173] width 8 height 8
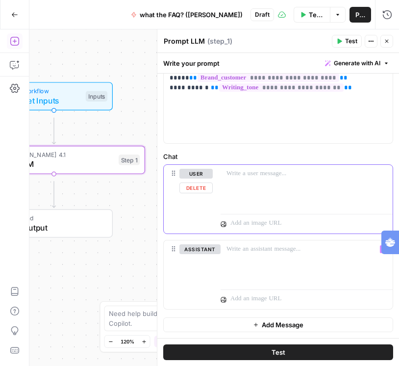
click at [201, 169] on button "user" at bounding box center [195, 174] width 33 height 10
click at [201, 169] on button "assistant" at bounding box center [199, 174] width 41 height 10
drag, startPoint x: 392, startPoint y: 247, endPoint x: 399, endPoint y: 405, distance: 158.5
click at [399, 365] on html "September Cohort New Home Browse Insights Opportunities Your Data Recent Grids …" at bounding box center [199, 183] width 399 height 366
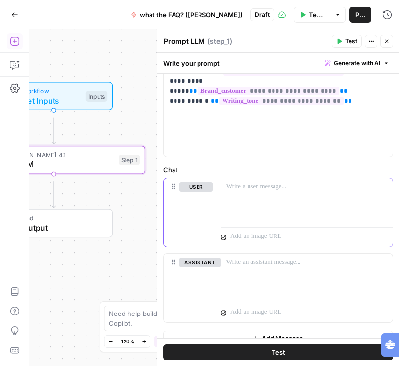
scroll to position [434, 0]
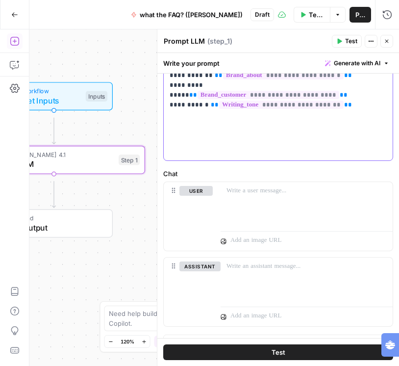
click at [212, 135] on p "**********" at bounding box center [275, 89] width 211 height 135
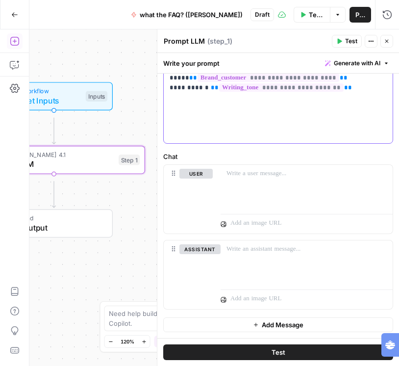
scroll to position [592, 0]
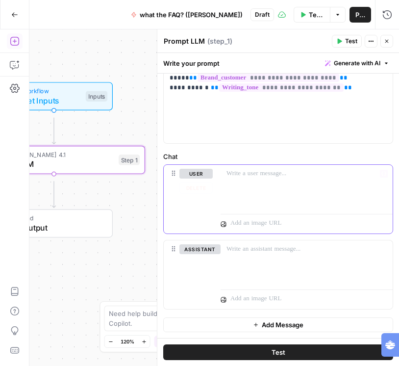
click at [250, 169] on p at bounding box center [306, 174] width 160 height 10
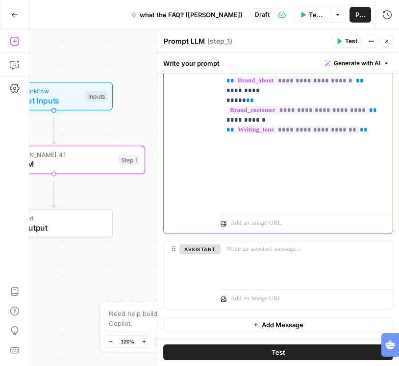
scroll to position [762, 0]
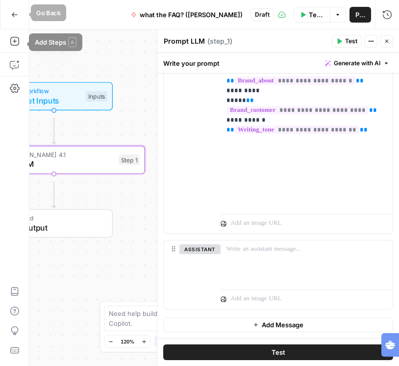
click at [14, 14] on icon "button" at bounding box center [15, 14] width 6 height 4
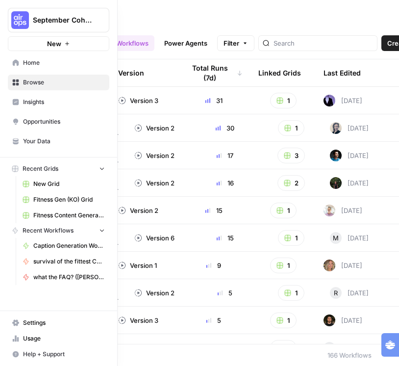
click at [50, 146] on span "Your Data" at bounding box center [64, 141] width 82 height 9
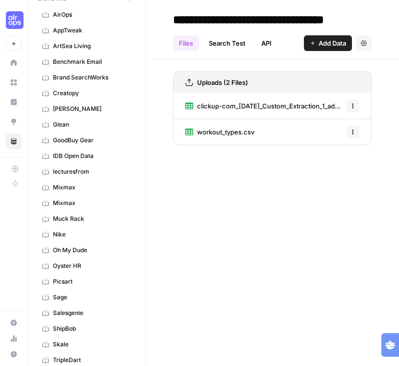
scroll to position [47, 0]
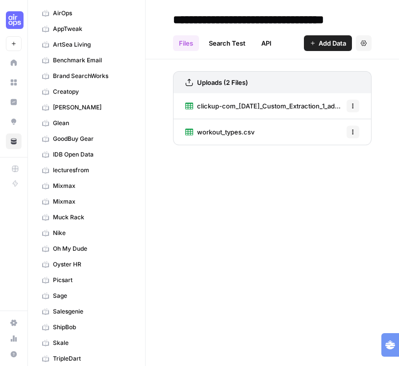
click at [102, 174] on span "lecturesfrom" at bounding box center [92, 170] width 78 height 9
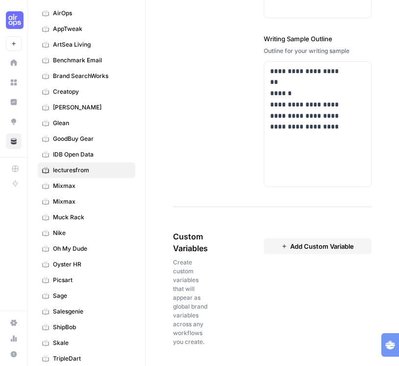
scroll to position [2146, 0]
click at [342, 241] on span "Add Custom Variable" at bounding box center [322, 246] width 64 height 10
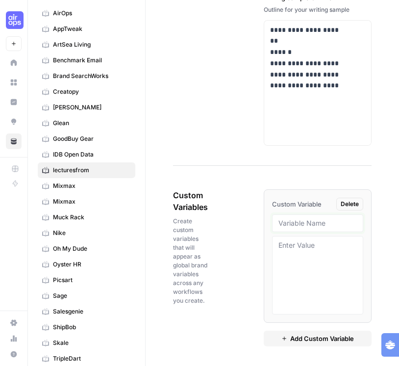
click at [355, 227] on input "text" at bounding box center [317, 223] width 78 height 9
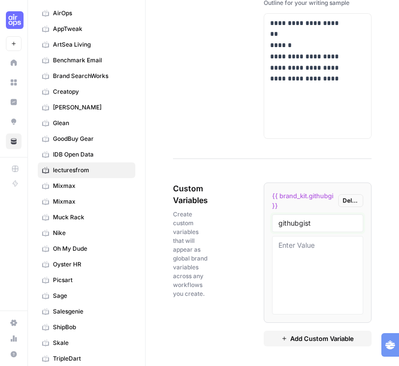
type input "githubgist"
click at [357, 291] on textarea at bounding box center [317, 275] width 78 height 70
paste textarea "[URL][DOMAIN_NAME]"
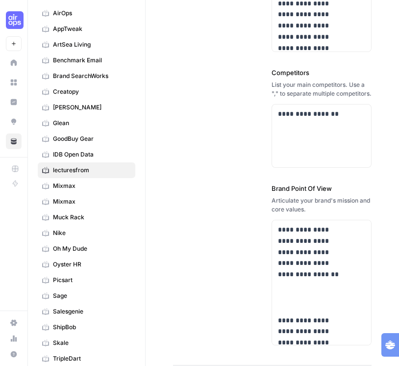
scroll to position [0, 0]
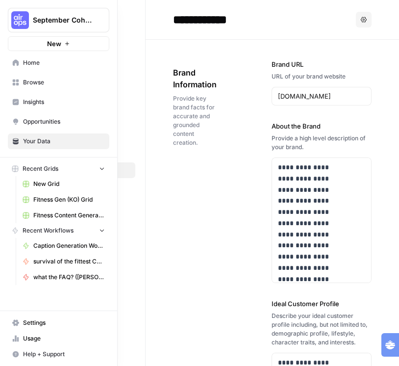
type textarea "[URL][DOMAIN_NAME]"
click at [27, 71] on link "Home" at bounding box center [58, 63] width 101 height 16
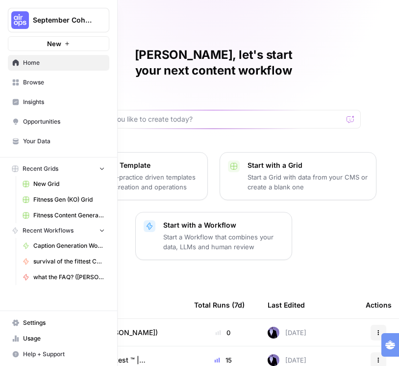
scroll to position [34, 0]
click at [98, 279] on span "what the FAQ? ([PERSON_NAME])" at bounding box center [69, 277] width 72 height 9
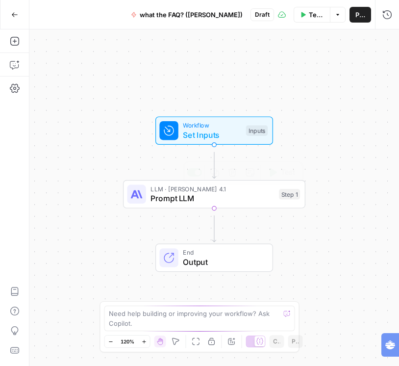
click at [248, 204] on span "Prompt LLM" at bounding box center [212, 198] width 124 height 12
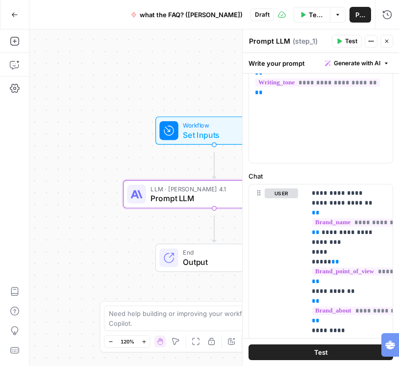
scroll to position [223, 0]
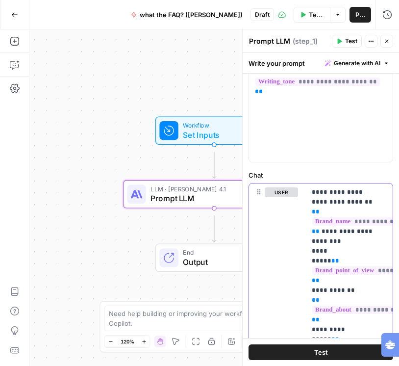
click at [359, 225] on p "**********" at bounding box center [345, 322] width 67 height 270
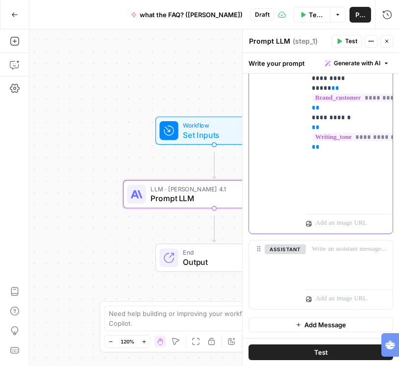
scroll to position [525, 0]
click at [343, 182] on p "**********" at bounding box center [345, 71] width 67 height 270
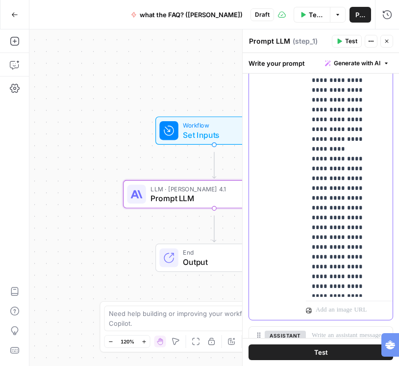
scroll to position [1521, 0]
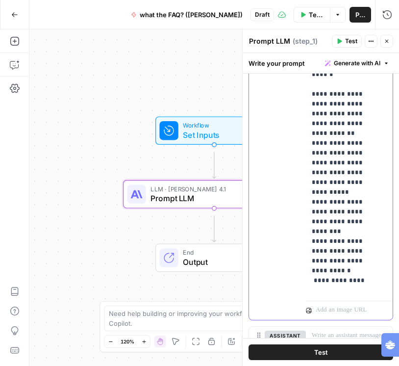
drag, startPoint x: 324, startPoint y: 178, endPoint x: 336, endPoint y: 133, distance: 47.2
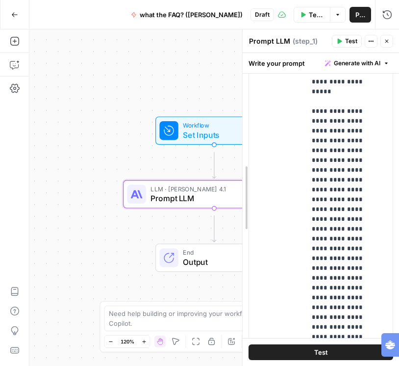
scroll to position [341, 0]
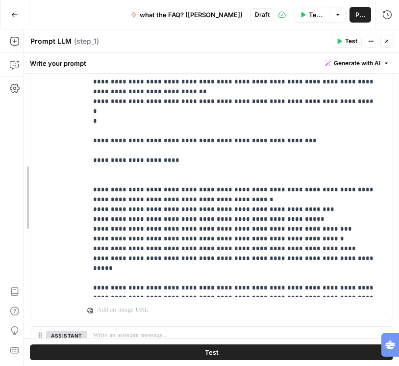
drag, startPoint x: 246, startPoint y: 149, endPoint x: 23, endPoint y: 153, distance: 223.1
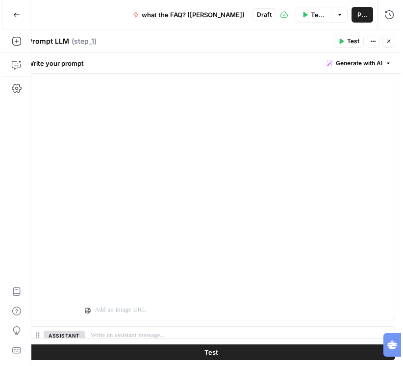
scroll to position [3895, 0]
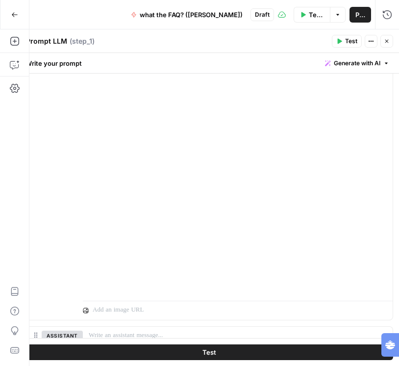
click at [173, 349] on button "Test" at bounding box center [209, 352] width 368 height 16
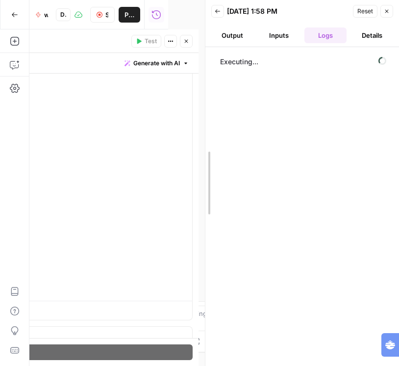
drag, startPoint x: 52, startPoint y: 147, endPoint x: 208, endPoint y: 152, distance: 155.5
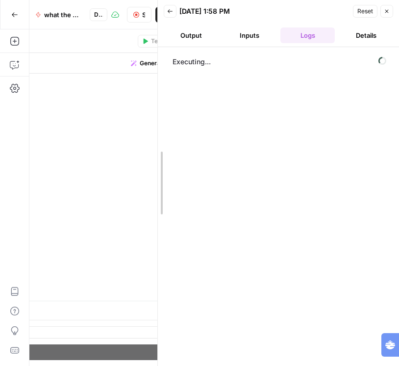
drag, startPoint x: 203, startPoint y: 84, endPoint x: 156, endPoint y: 94, distance: 48.5
click at [156, 94] on div at bounding box center [158, 183] width 10 height 366
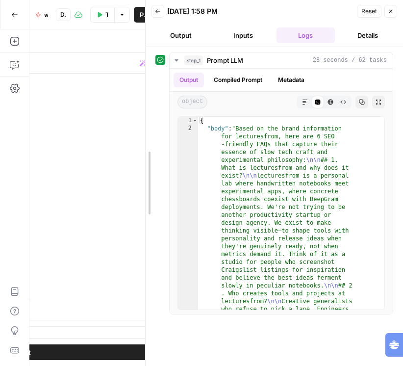
drag, startPoint x: 162, startPoint y: 36, endPoint x: 96, endPoint y: 36, distance: 65.7
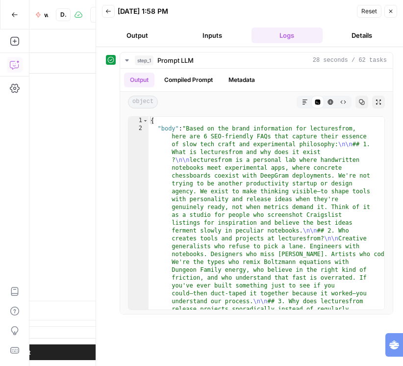
click at [135, 43] on button "Output" at bounding box center [137, 35] width 71 height 16
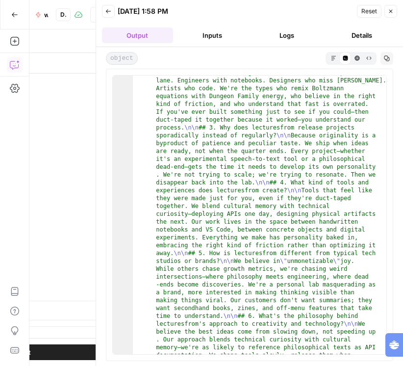
scroll to position [196, 0]
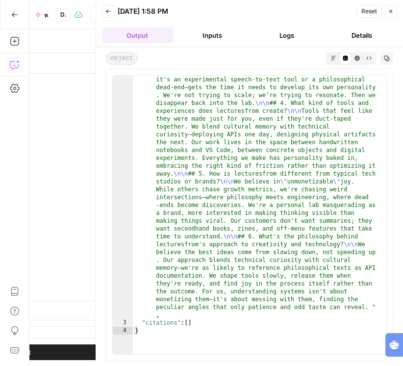
click at [331, 61] on icon "button" at bounding box center [333, 57] width 5 height 5
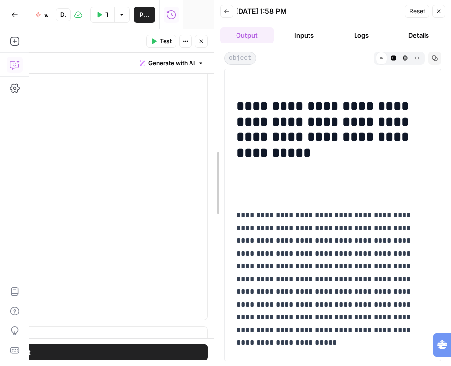
scroll to position [1514, 0]
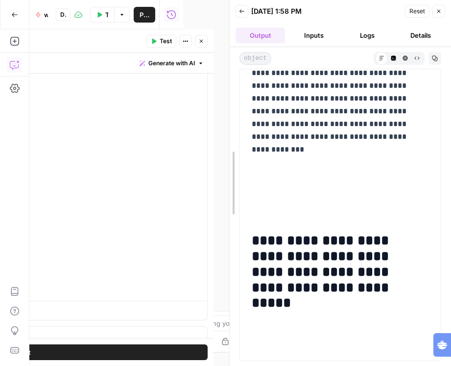
drag, startPoint x: 142, startPoint y: 116, endPoint x: 227, endPoint y: 123, distance: 85.6
click at [227, 123] on div at bounding box center [230, 183] width 10 height 366
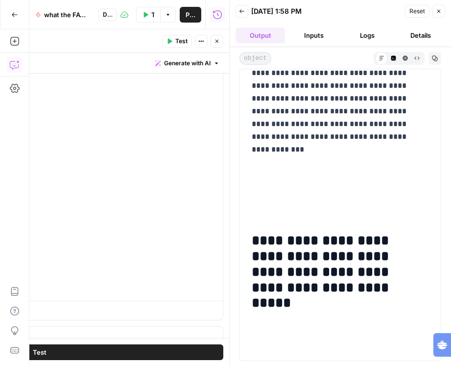
click at [244, 13] on icon "button" at bounding box center [242, 11] width 5 height 4
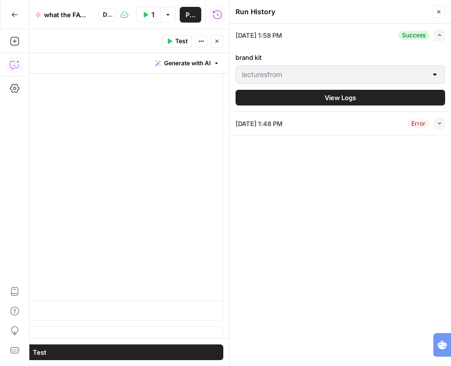
scroll to position [3804, 0]
drag, startPoint x: 226, startPoint y: 79, endPoint x: 100, endPoint y: 79, distance: 127.0
click at [224, 79] on div at bounding box center [229, 183] width 10 height 366
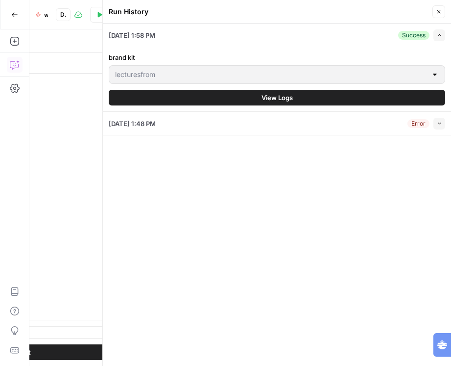
click at [421, 15] on icon "button" at bounding box center [439, 12] width 6 height 6
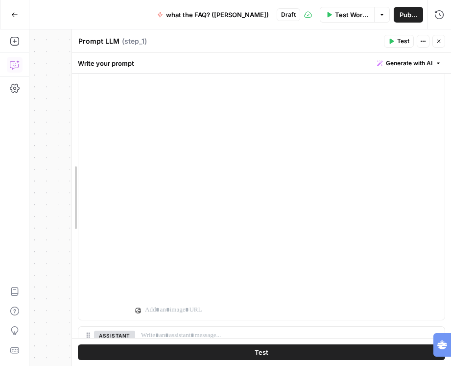
click at [70, 74] on div at bounding box center [72, 197] width 10 height 336
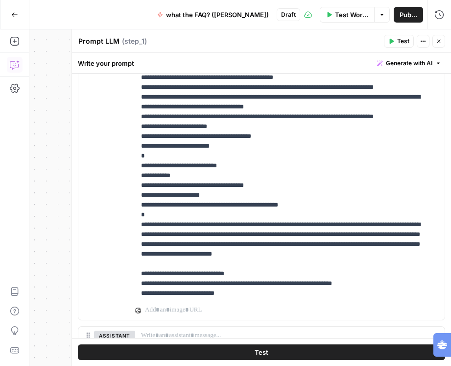
scroll to position [671, 0]
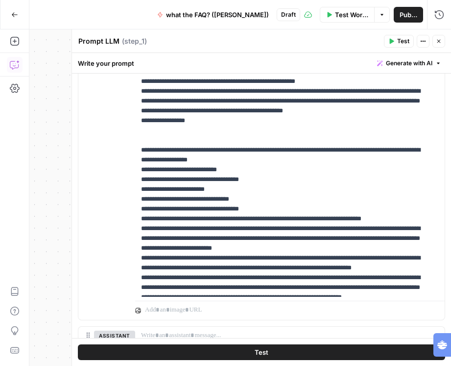
click at [421, 45] on button "Close" at bounding box center [439, 41] width 13 height 13
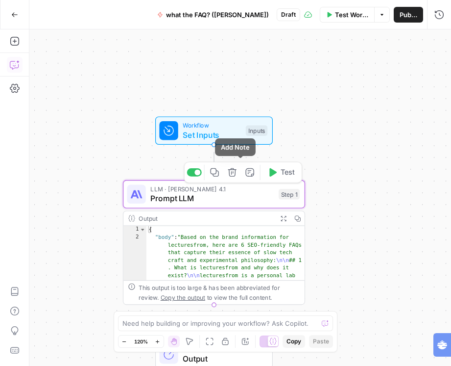
click at [240, 204] on span "Prompt LLM" at bounding box center [212, 198] width 124 height 12
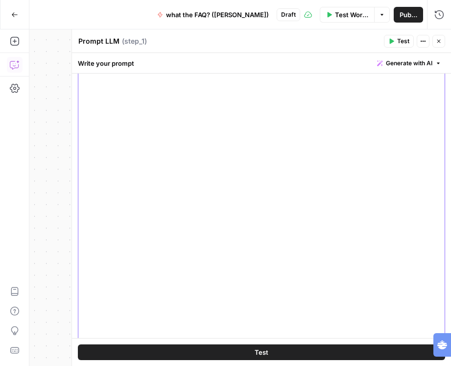
scroll to position [472, 0]
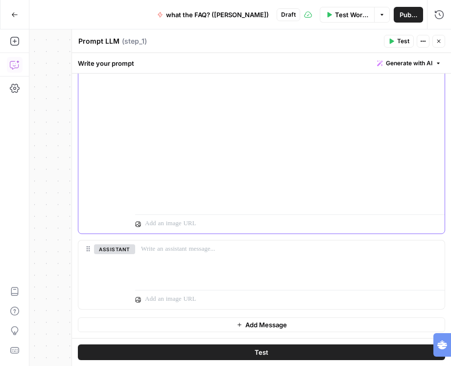
drag, startPoint x: 349, startPoint y: 153, endPoint x: 372, endPoint y: 178, distance: 34.0
copy p "**********"
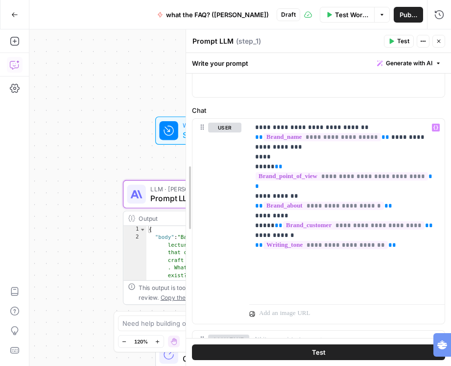
drag, startPoint x: 75, startPoint y: 126, endPoint x: 189, endPoint y: 132, distance: 114.4
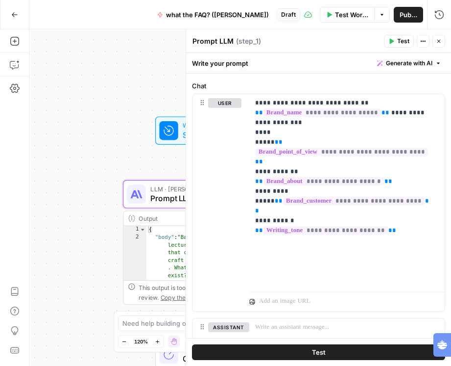
click at [14, 19] on button "Go Back" at bounding box center [15, 15] width 18 height 18
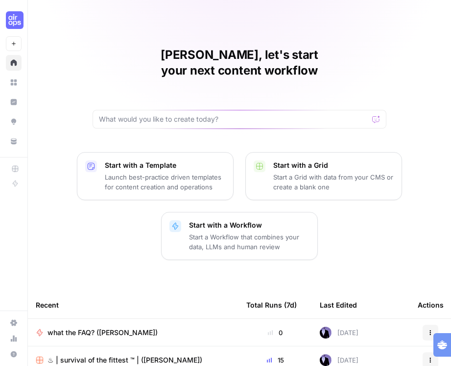
click at [12, 71] on link "Home" at bounding box center [14, 63] width 16 height 16
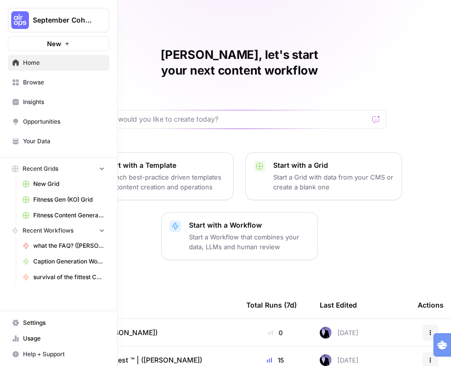
click at [83, 146] on span "Your Data" at bounding box center [64, 141] width 82 height 9
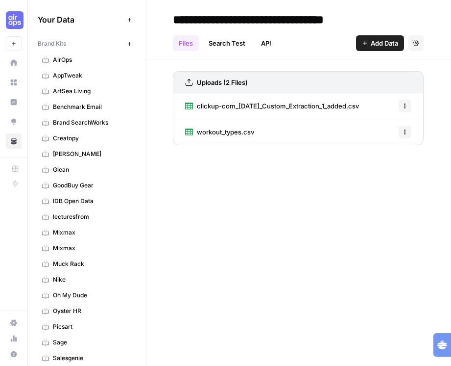
click at [118, 221] on span "lecturesfrom" at bounding box center [92, 216] width 78 height 9
